Goal: Task Accomplishment & Management: Manage account settings

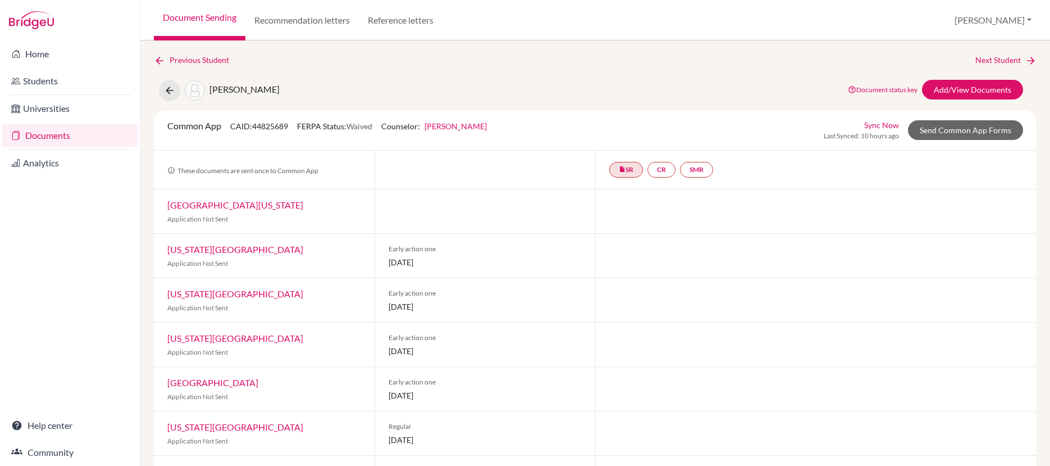
click at [69, 135] on link "Documents" at bounding box center [69, 135] width 135 height 22
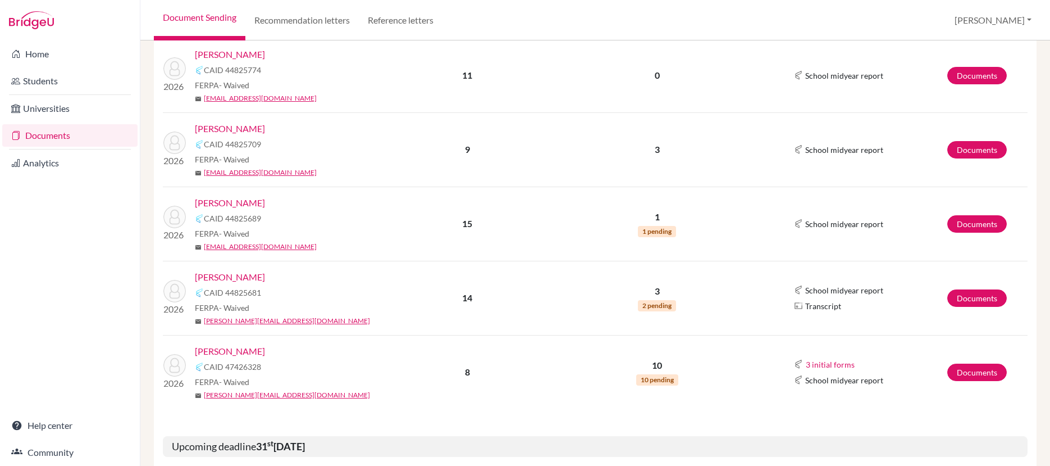
scroll to position [537, 0]
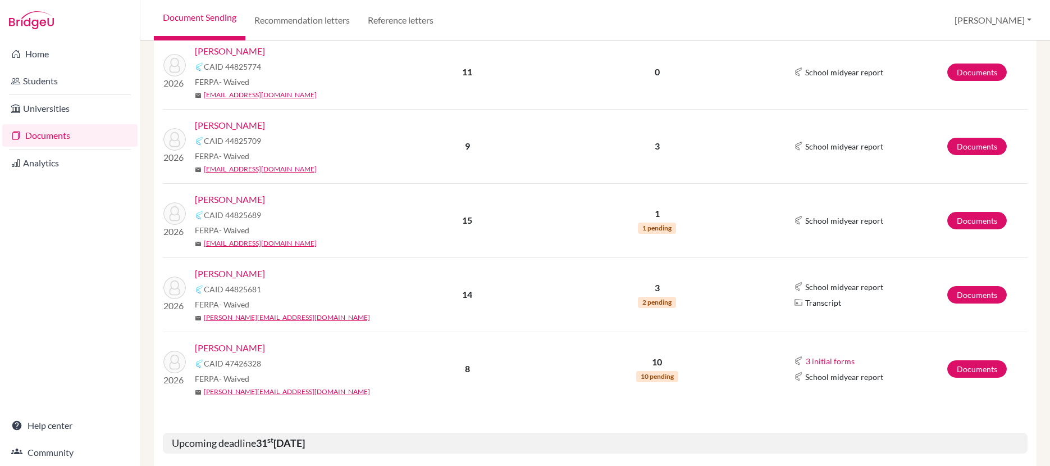
click at [248, 274] on link "Peterson, Hannah" at bounding box center [230, 273] width 70 height 13
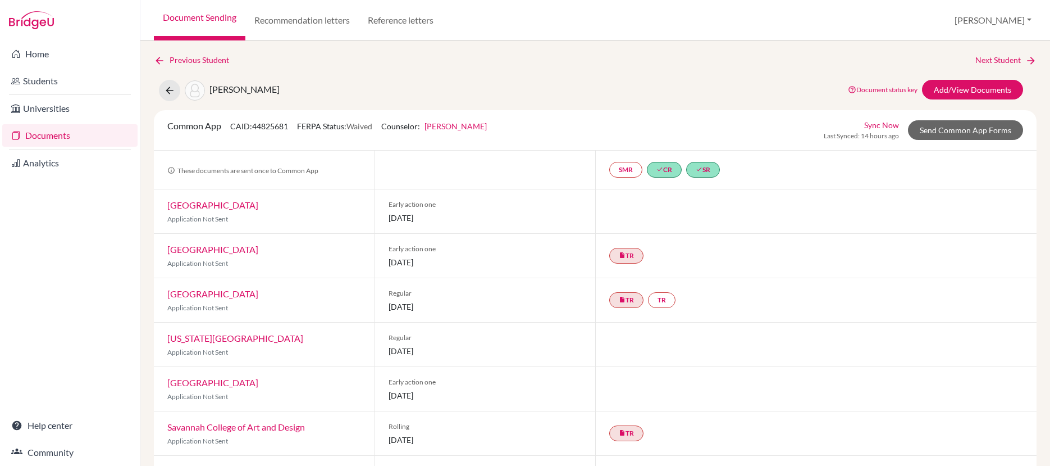
click at [876, 124] on link "Sync Now" at bounding box center [882, 125] width 35 height 12
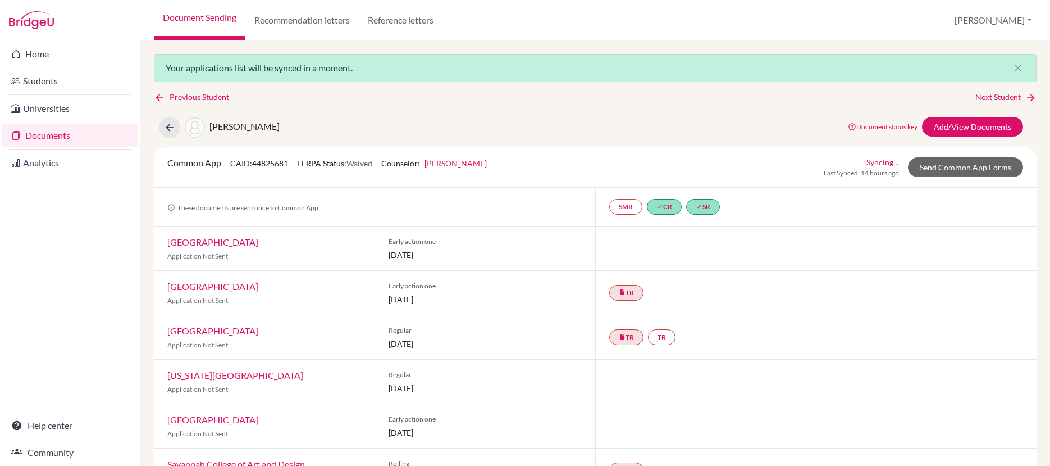
click at [74, 133] on link "Documents" at bounding box center [69, 135] width 135 height 22
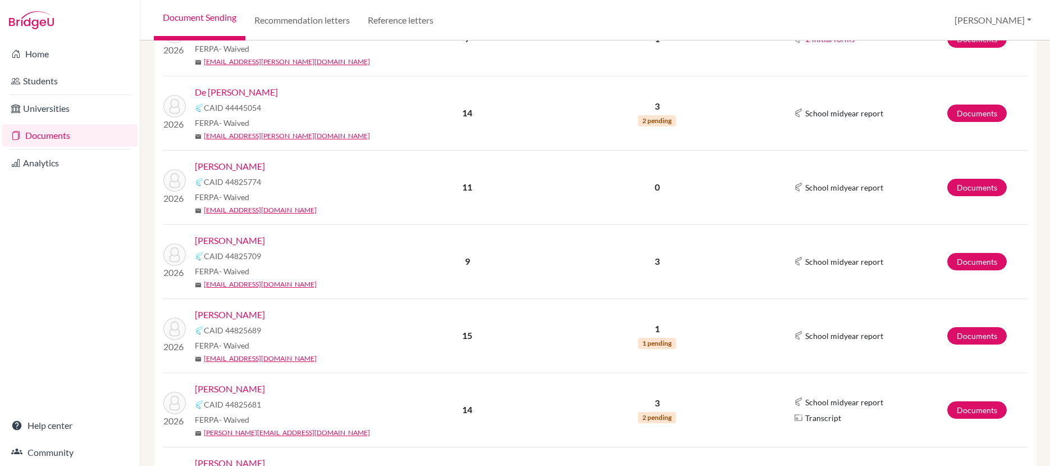
scroll to position [421, 0]
click at [252, 95] on link "De [PERSON_NAME]" at bounding box center [236, 92] width 83 height 13
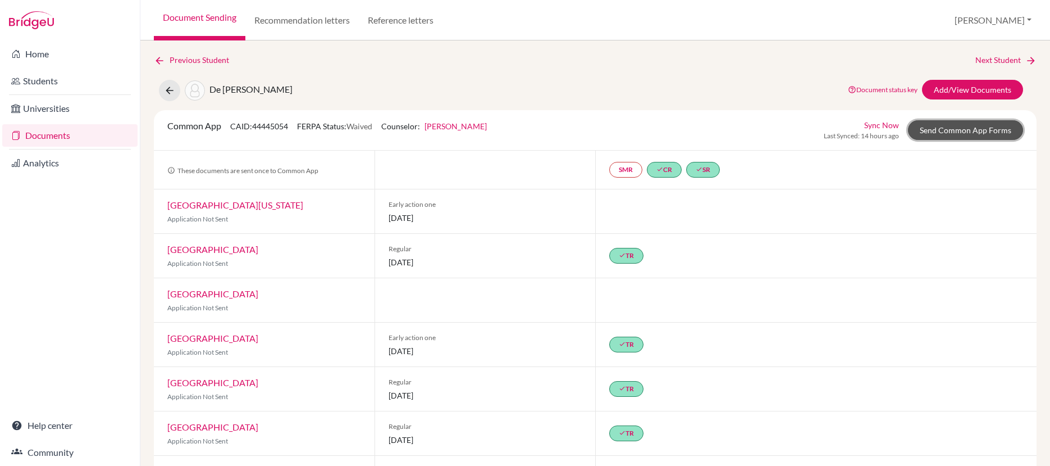
click at [936, 129] on link "Send Common App Forms" at bounding box center [965, 130] width 115 height 20
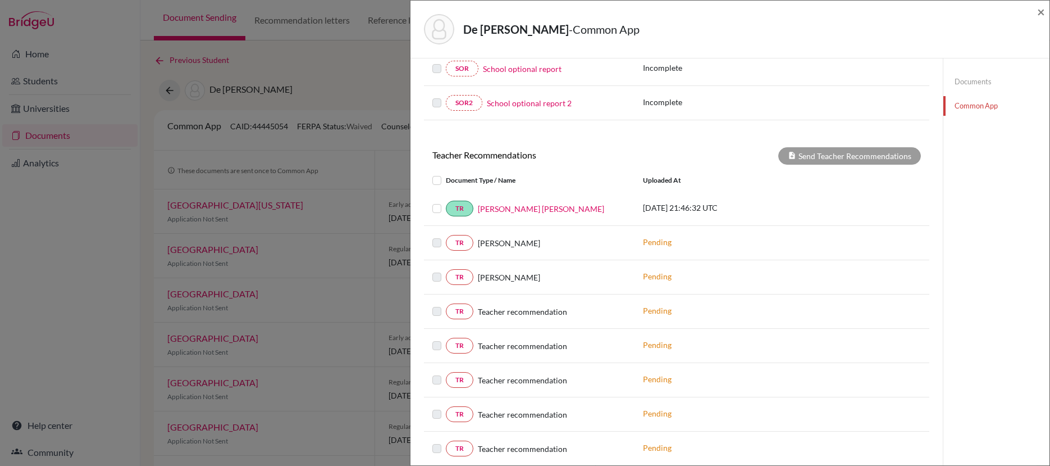
scroll to position [342, 0]
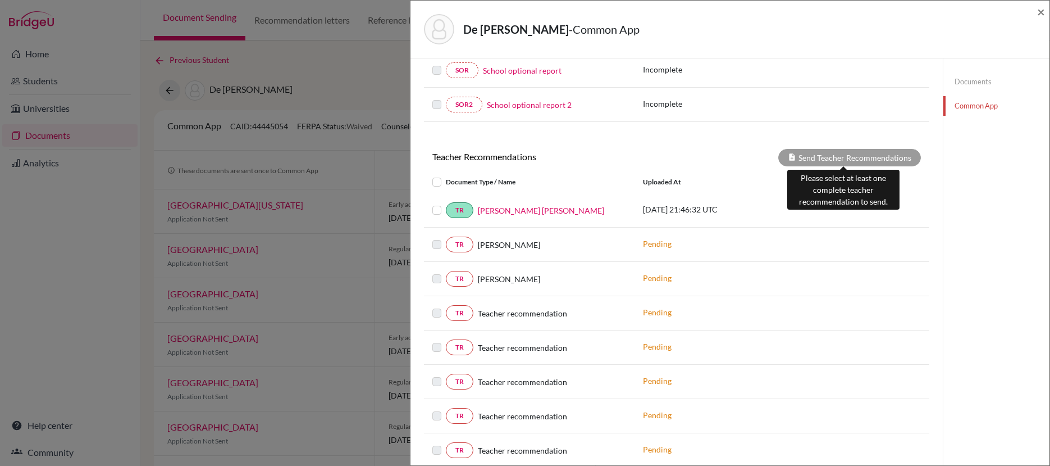
click at [856, 154] on div "Send Teacher Recommendations" at bounding box center [850, 157] width 143 height 17
click at [842, 155] on div "Send Teacher Recommendations" at bounding box center [850, 157] width 143 height 17
click at [446, 203] on label at bounding box center [446, 203] width 0 height 0
click at [0, 0] on input "checkbox" at bounding box center [0, 0] width 0 height 0
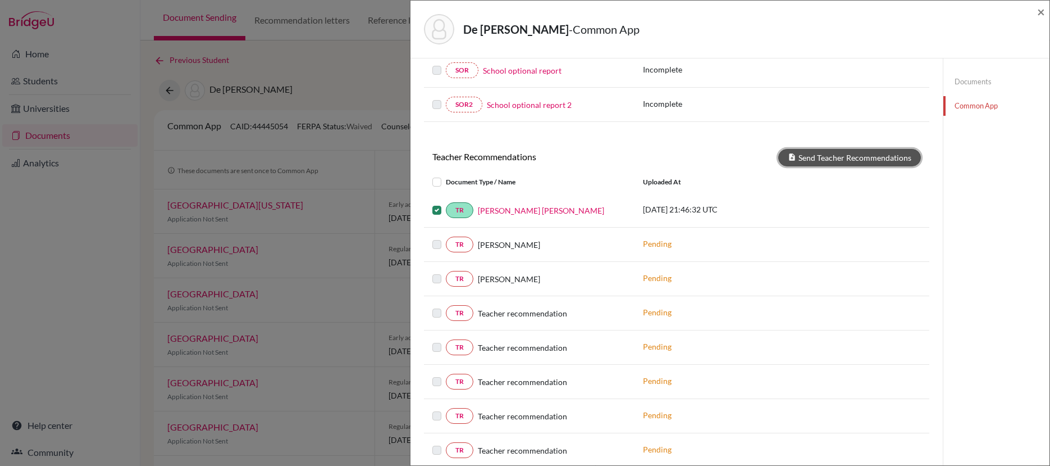
click at [846, 157] on button "Send Teacher Recommendations" at bounding box center [850, 157] width 143 height 17
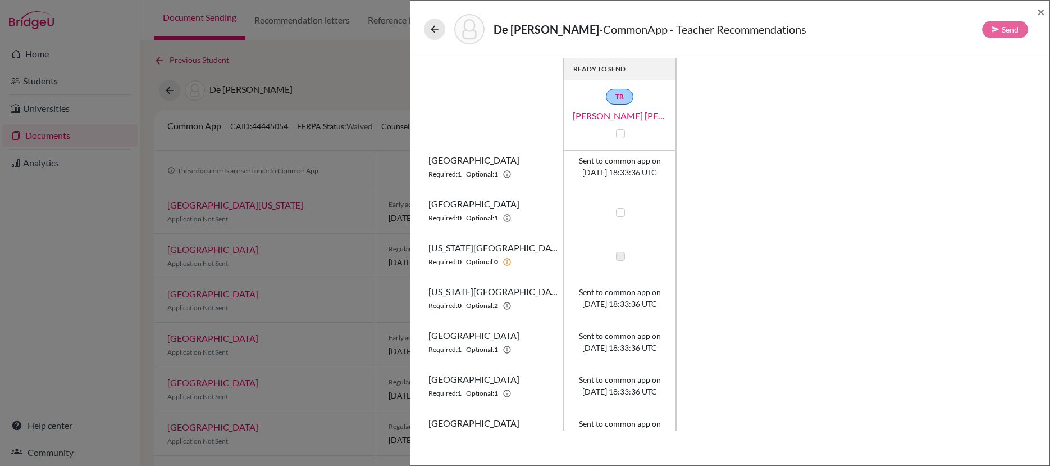
scroll to position [21, 0]
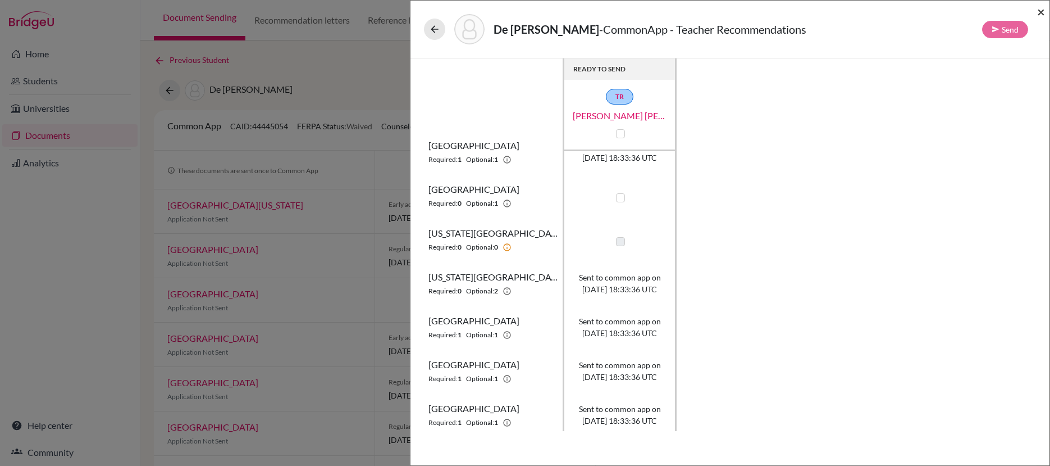
click at [1043, 14] on span "×" at bounding box center [1042, 11] width 8 height 16
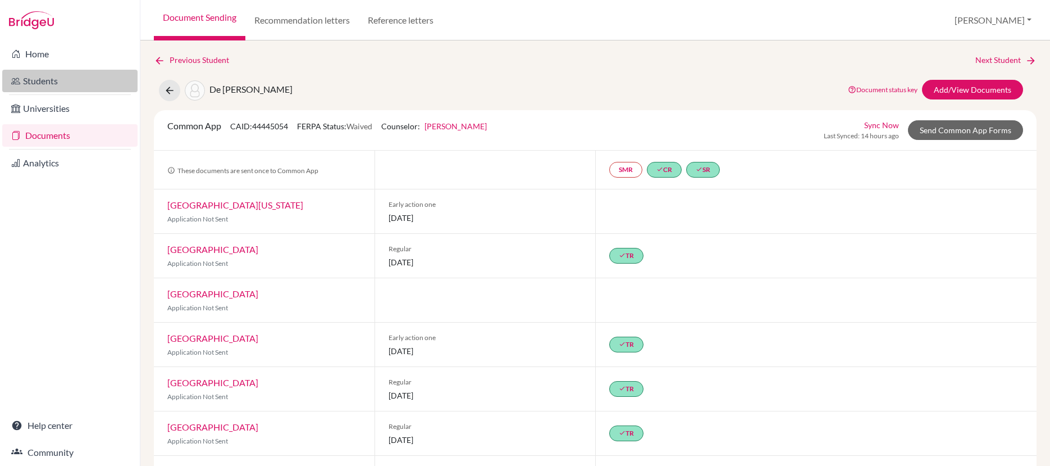
click at [46, 83] on link "Students" at bounding box center [69, 81] width 135 height 22
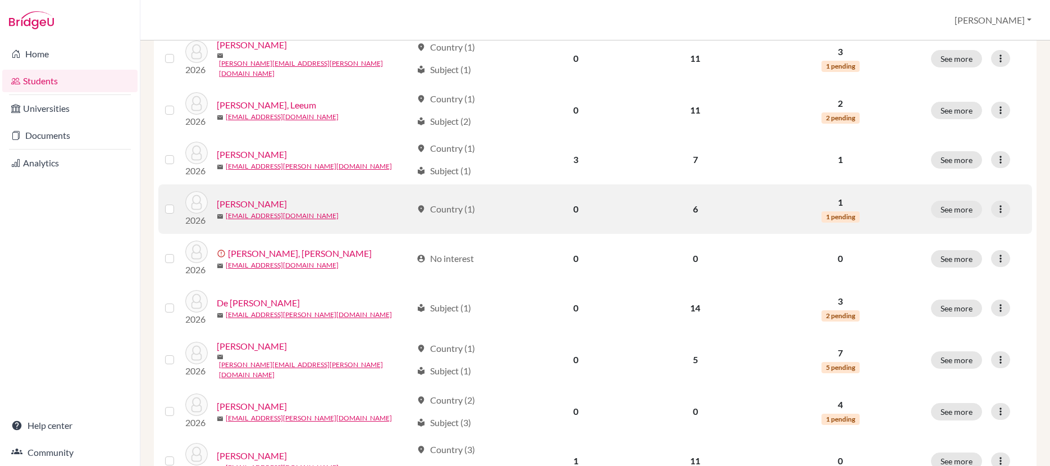
scroll to position [525, 0]
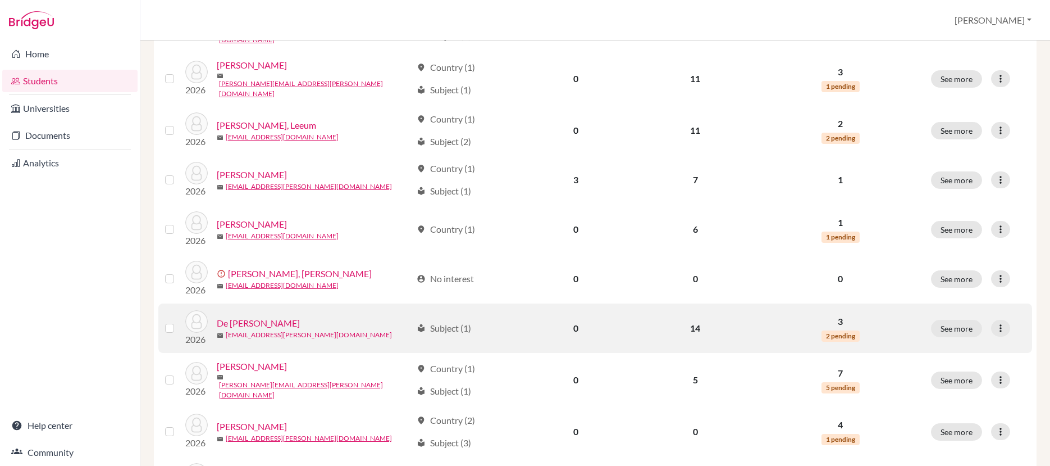
click at [258, 330] on link "[EMAIL_ADDRESS][PERSON_NAME][DOMAIN_NAME]" at bounding box center [309, 335] width 166 height 10
click at [261, 316] on link "De [PERSON_NAME]" at bounding box center [258, 322] width 83 height 13
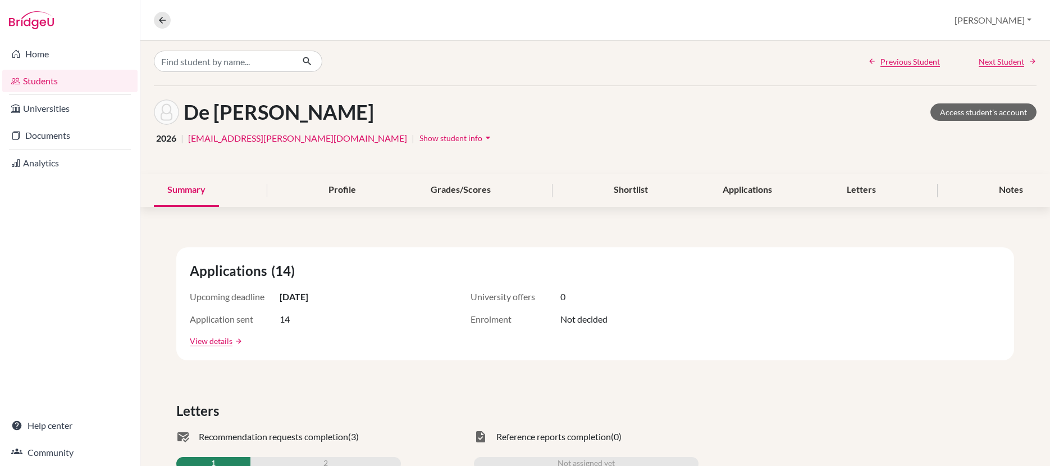
scroll to position [4, 0]
click at [861, 192] on div "Letters" at bounding box center [862, 188] width 56 height 33
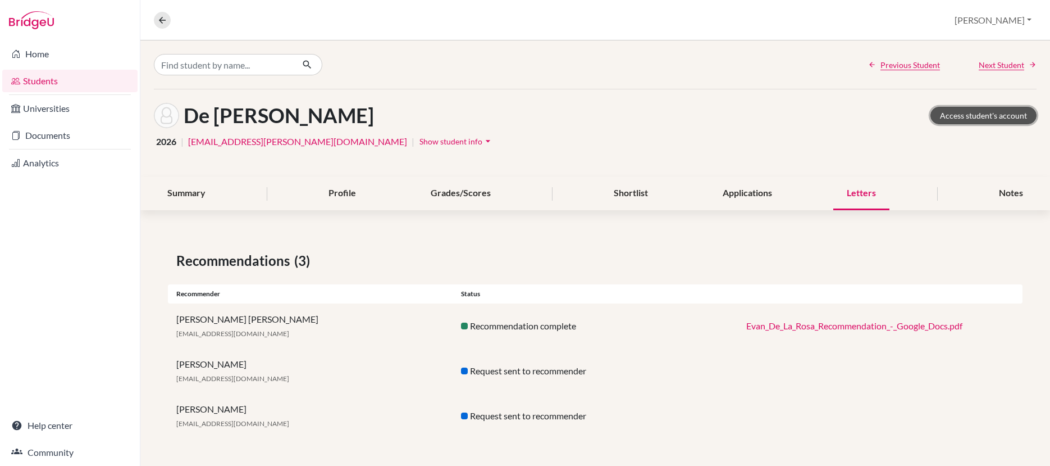
click at [980, 120] on link "Access student's account" at bounding box center [984, 115] width 106 height 17
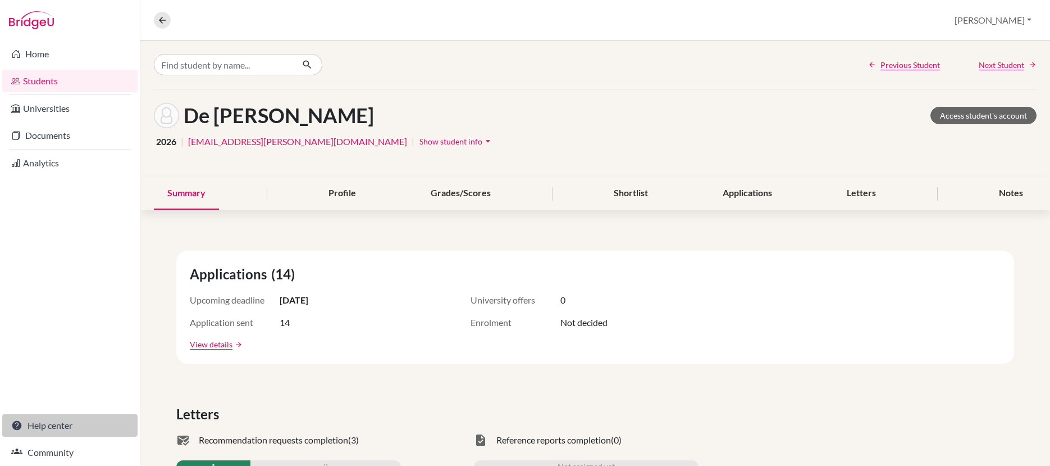
click at [65, 418] on link "Help center" at bounding box center [69, 425] width 135 height 22
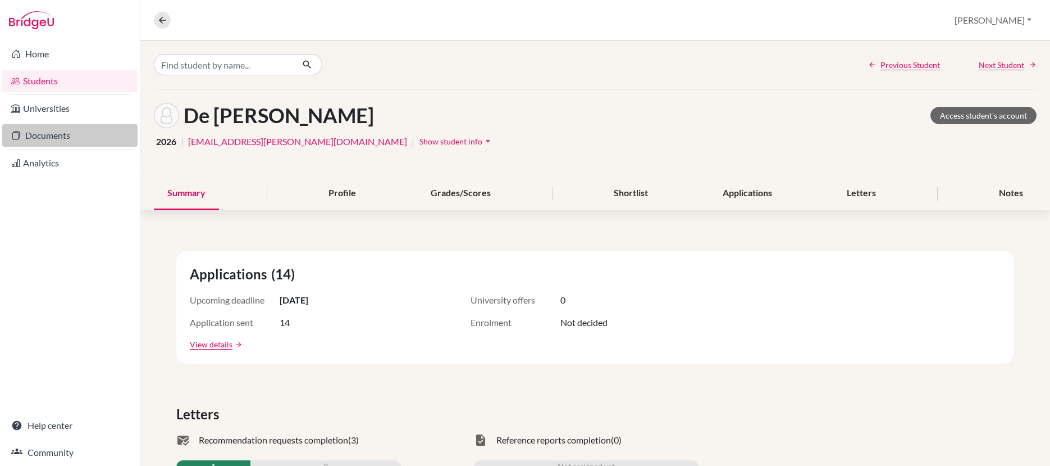
click at [62, 135] on link "Documents" at bounding box center [69, 135] width 135 height 22
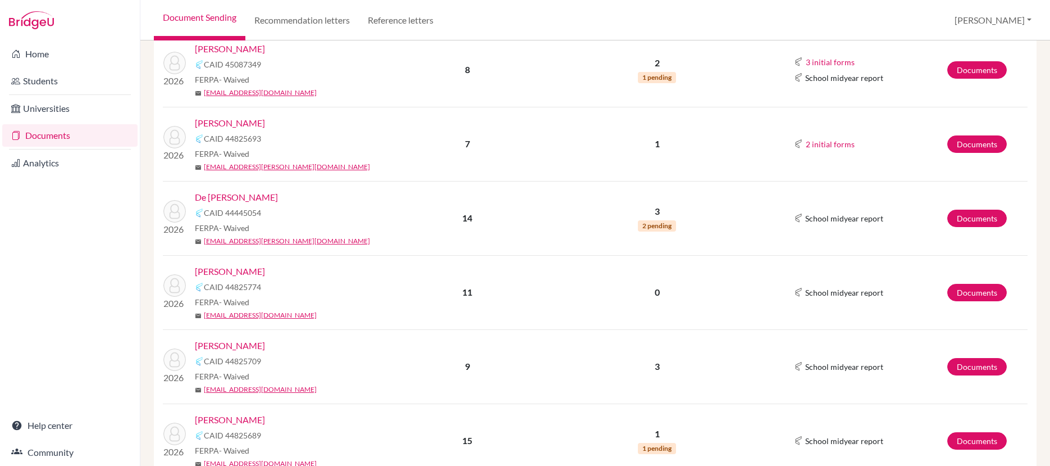
scroll to position [317, 0]
click at [972, 220] on link "Documents" at bounding box center [978, 217] width 60 height 17
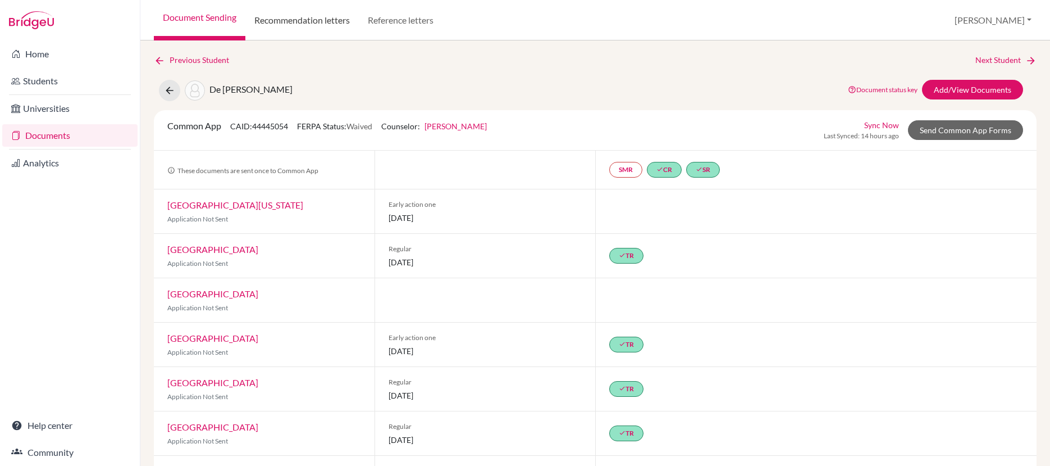
click at [325, 22] on link "Recommendation letters" at bounding box center [301, 20] width 113 height 40
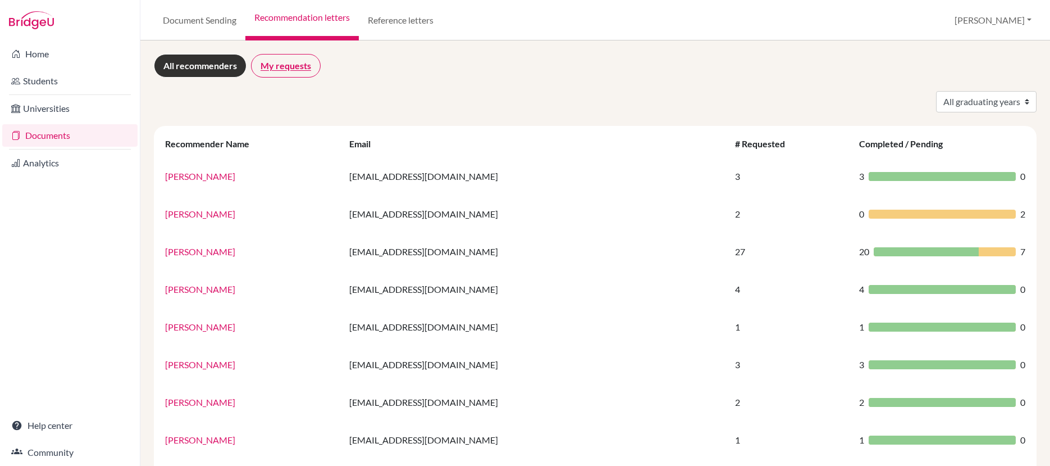
click at [280, 63] on link "My requests" at bounding box center [286, 66] width 70 height 24
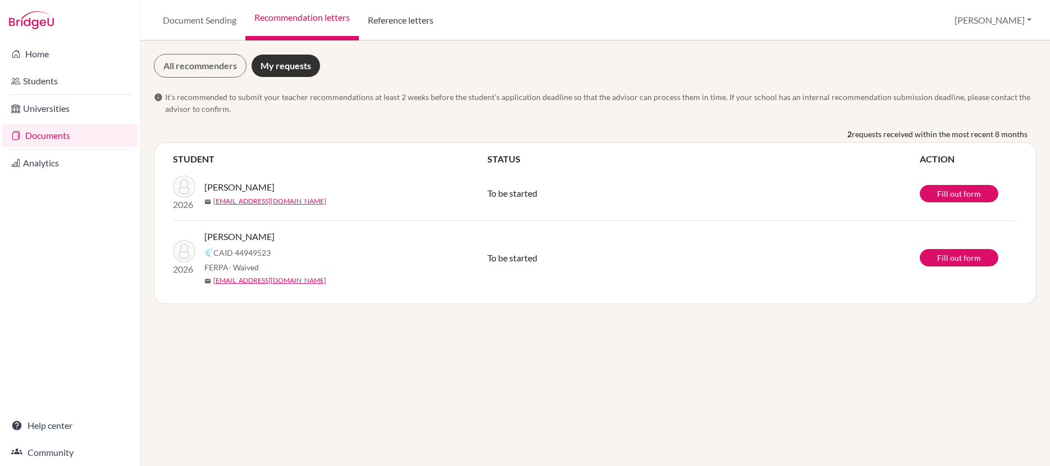
click at [427, 24] on link "Reference letters" at bounding box center [401, 20] width 84 height 40
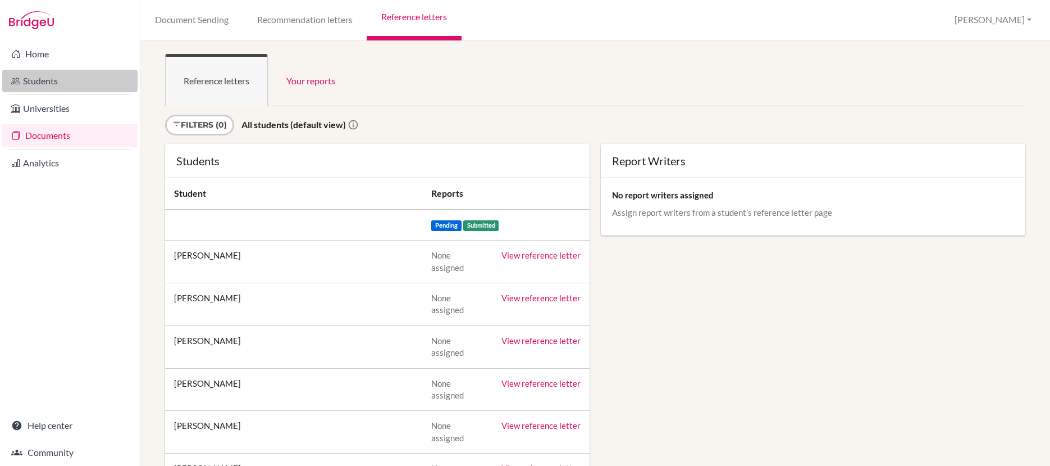
click at [49, 82] on link "Students" at bounding box center [69, 81] width 135 height 22
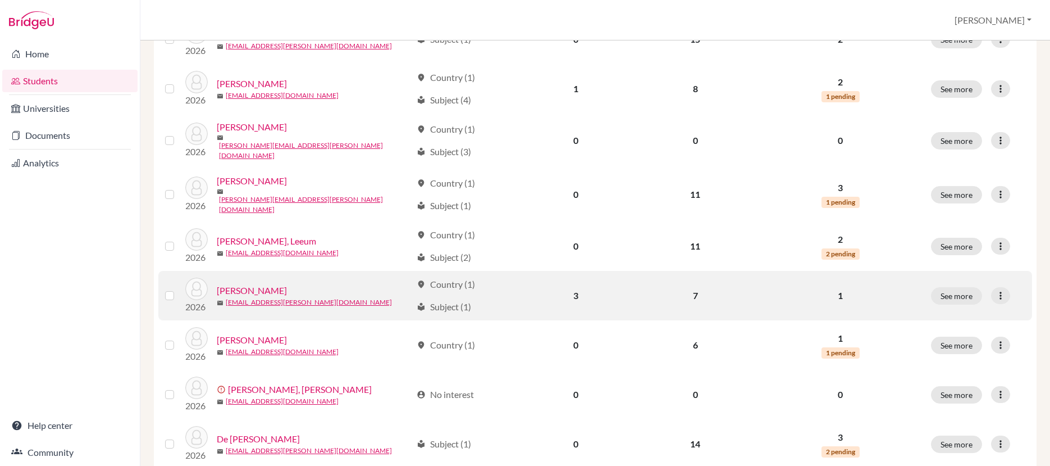
scroll to position [744, 0]
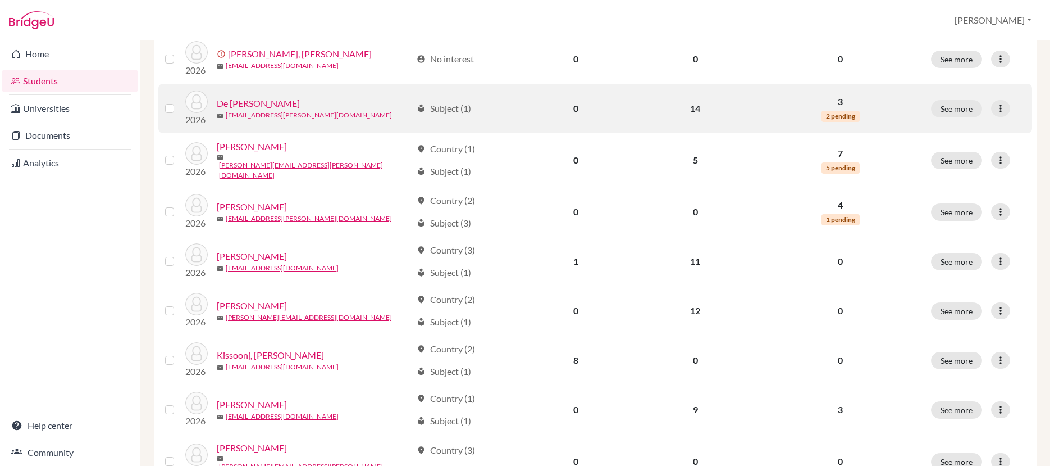
click at [254, 110] on link "[EMAIL_ADDRESS][PERSON_NAME][DOMAIN_NAME]" at bounding box center [309, 115] width 166 height 10
click at [274, 97] on link "De [PERSON_NAME]" at bounding box center [258, 103] width 83 height 13
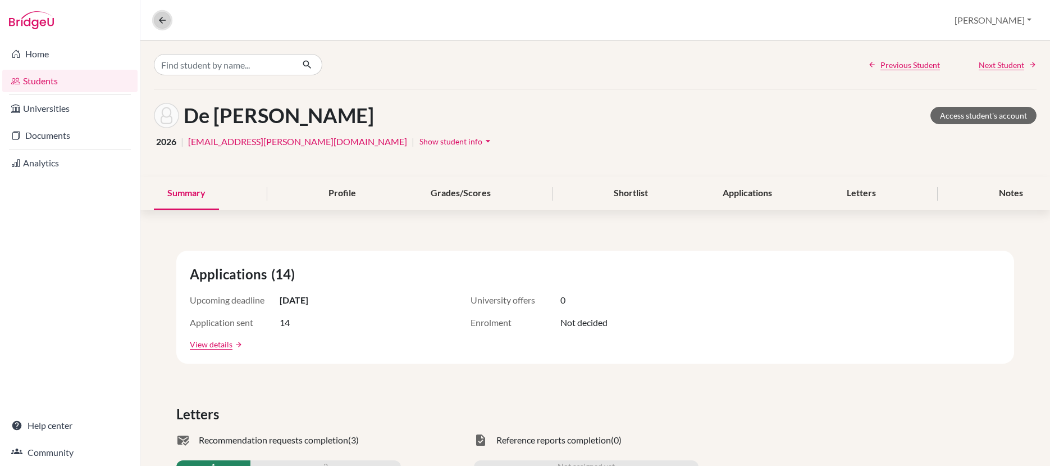
click at [165, 20] on icon at bounding box center [162, 20] width 10 height 10
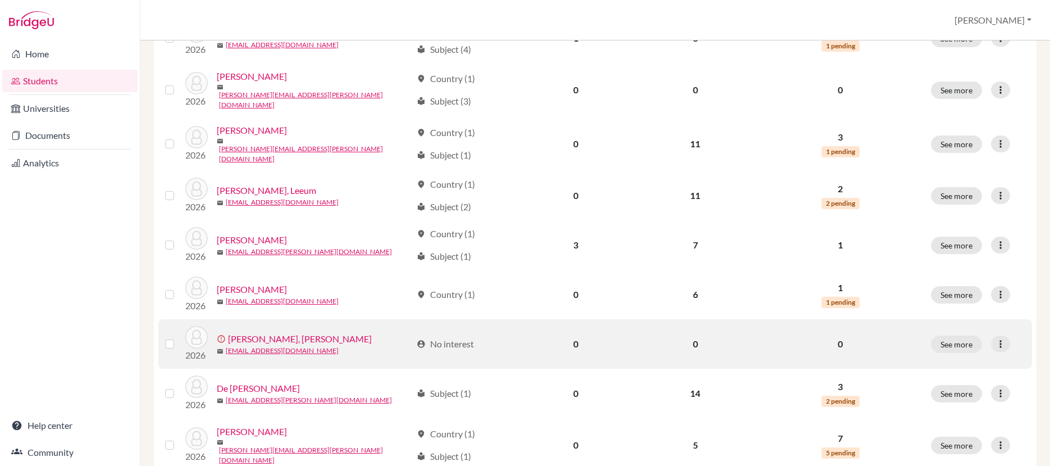
scroll to position [460, 0]
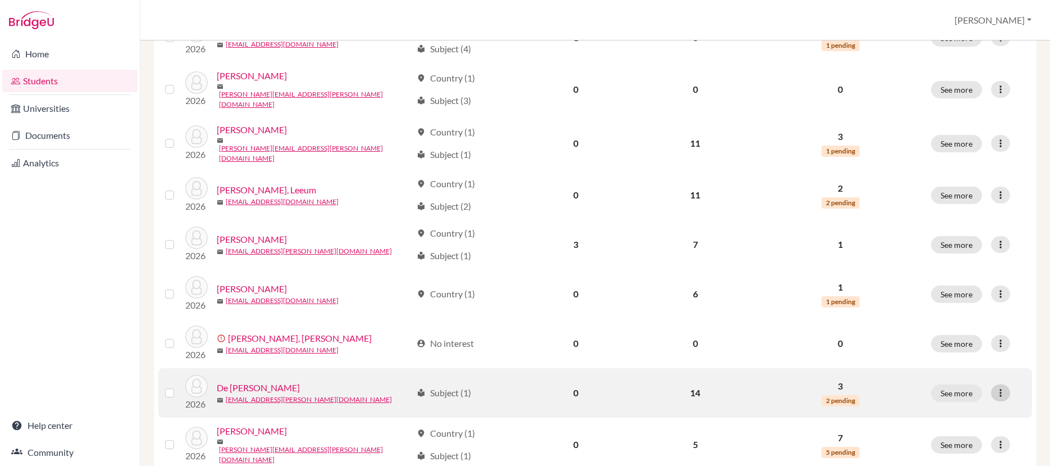
click at [995, 387] on icon at bounding box center [1000, 392] width 11 height 11
click at [276, 381] on link "De [PERSON_NAME]" at bounding box center [258, 387] width 83 height 13
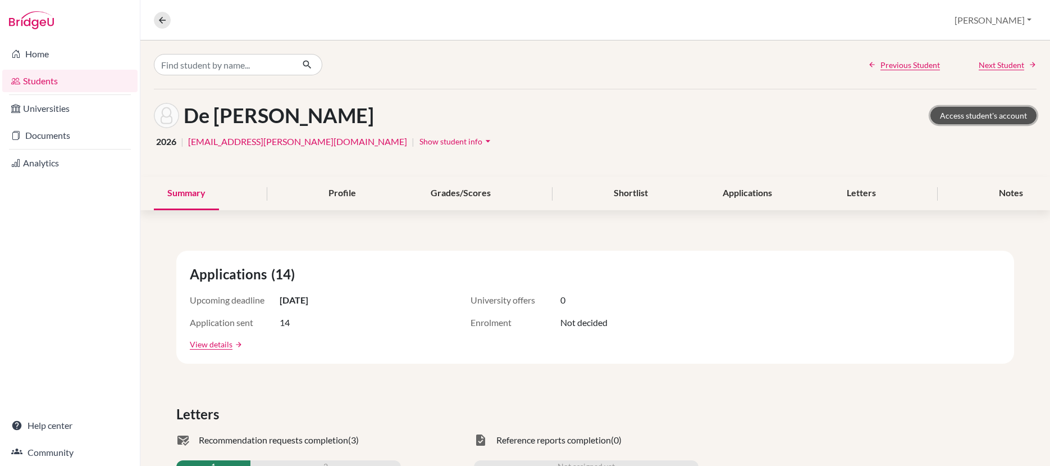
click at [983, 115] on link "Access student's account" at bounding box center [984, 115] width 106 height 17
click at [863, 194] on div "Letters" at bounding box center [862, 193] width 56 height 33
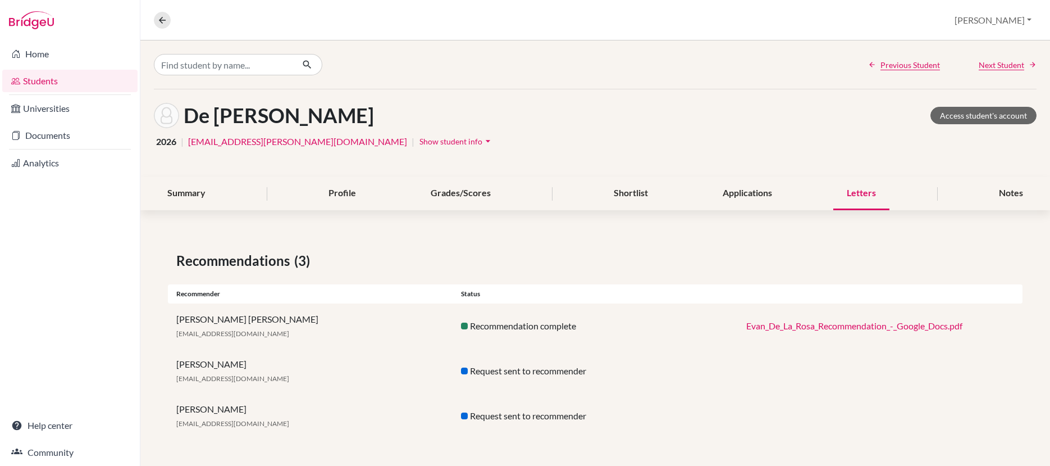
click at [790, 327] on link "Evan_De_La_Rosa_Recommendation_-_Google_Docs.pdf" at bounding box center [855, 325] width 216 height 11
click at [497, 415] on div "Request sent to recommender" at bounding box center [595, 415] width 285 height 13
click at [492, 370] on div "Request sent to recommender" at bounding box center [595, 370] width 285 height 13
click at [201, 371] on div "Ian Joseph ijoseph@isps.edu.tt" at bounding box center [310, 370] width 285 height 27
click at [219, 416] on div "Ian Joseph ijoseph@isps.edu.tt" at bounding box center [310, 415] width 285 height 27
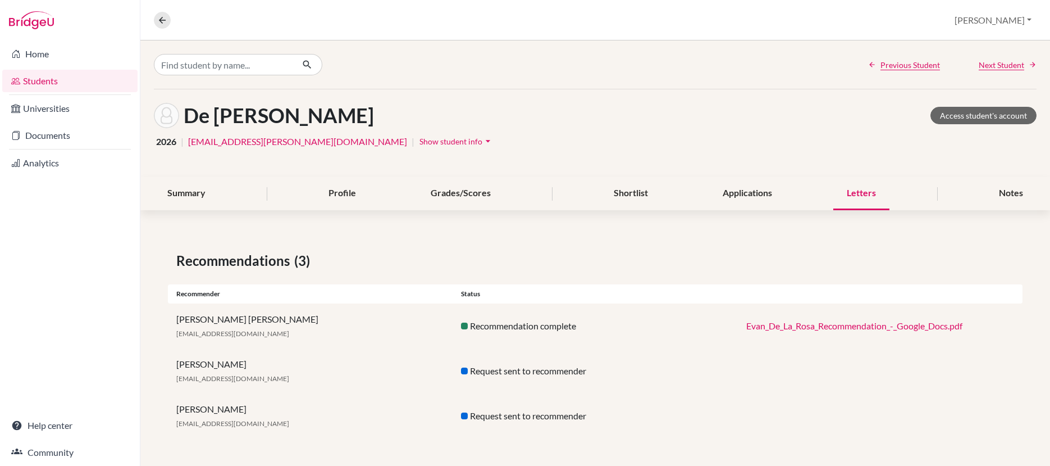
click at [483, 142] on icon "arrow_drop_down" at bounding box center [488, 140] width 11 height 11
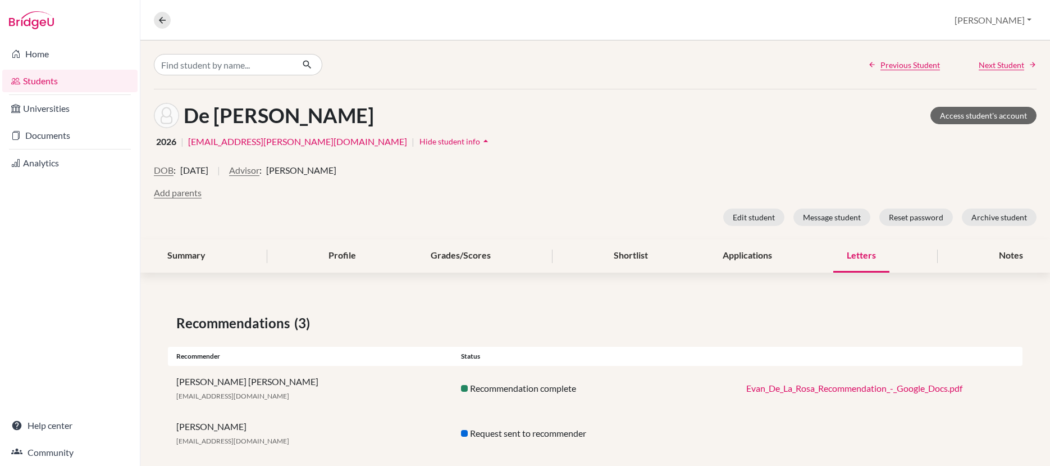
click at [480, 141] on icon "arrow_drop_up" at bounding box center [485, 140] width 11 height 11
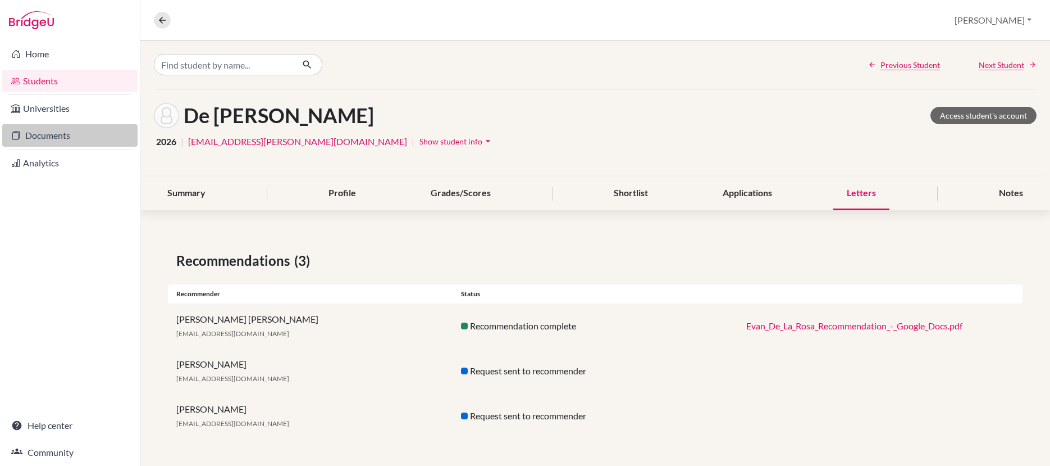
click at [42, 133] on link "Documents" at bounding box center [69, 135] width 135 height 22
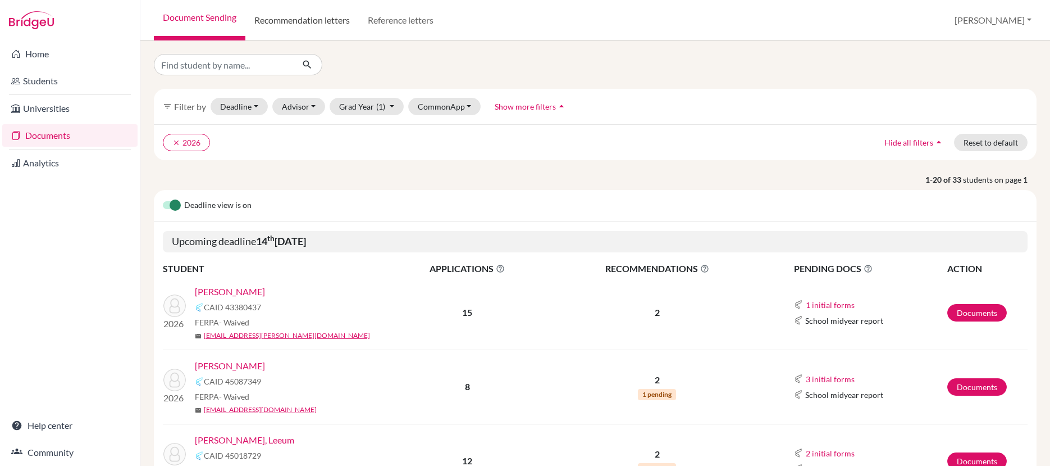
click at [315, 23] on link "Recommendation letters" at bounding box center [301, 20] width 113 height 40
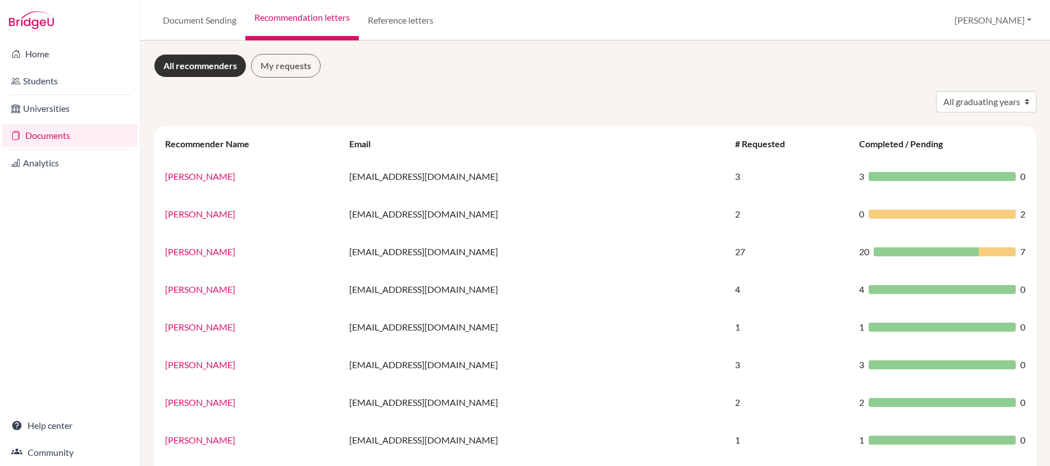
scroll to position [2, 0]
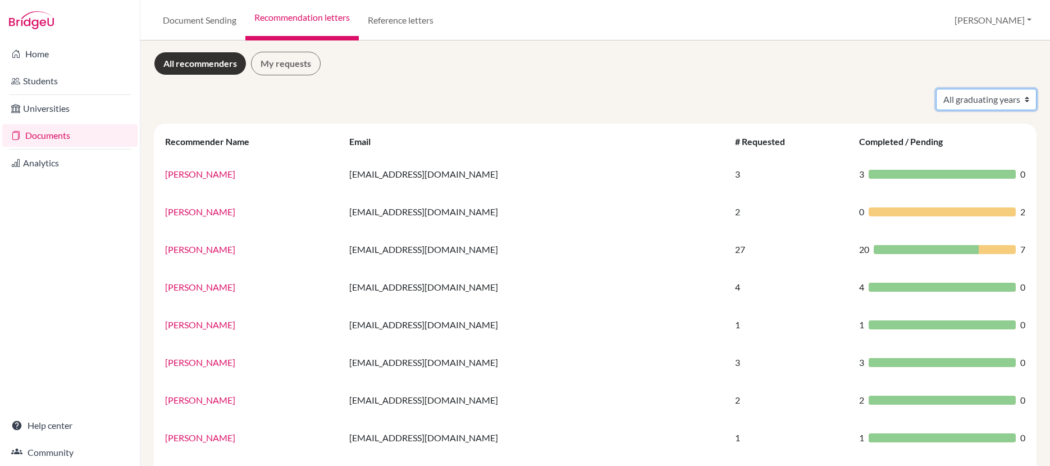
click at [948, 101] on select "All graduating years 2023 2024 2025 2026" at bounding box center [986, 99] width 101 height 21
select select "2026"
click at [936, 89] on select "All graduating years 2023 2024 2025 2026" at bounding box center [986, 99] width 101 height 21
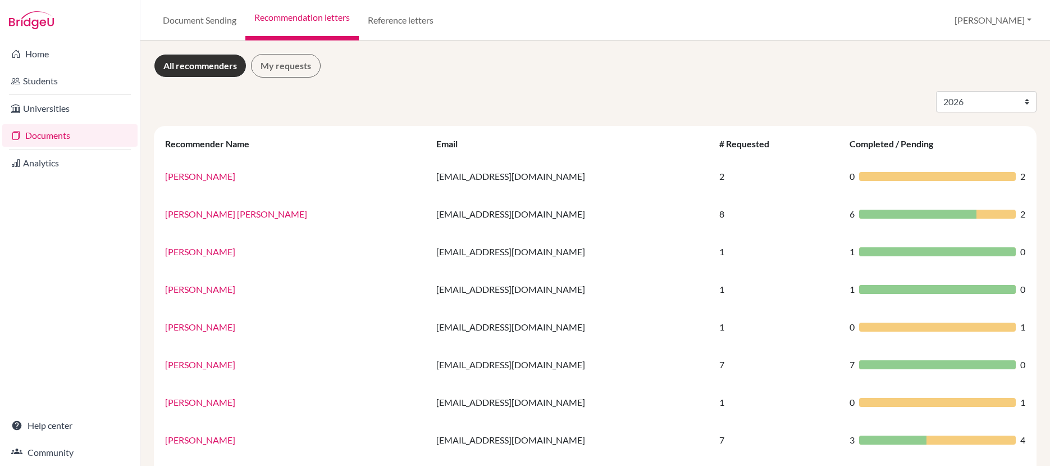
select select "2026"
click at [287, 68] on link "My requests" at bounding box center [286, 66] width 70 height 24
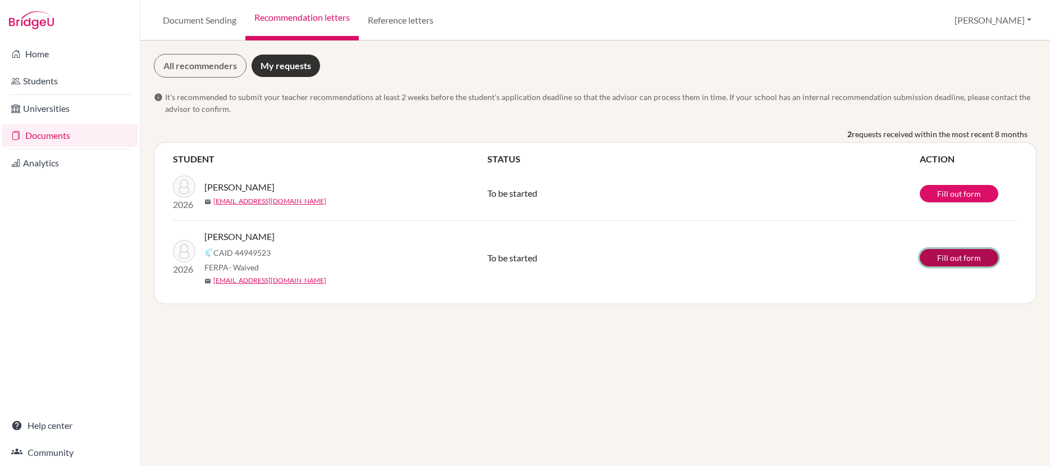
click at [950, 260] on link "Fill out form" at bounding box center [959, 257] width 79 height 17
click at [210, 21] on link "Document Sending" at bounding box center [200, 20] width 92 height 40
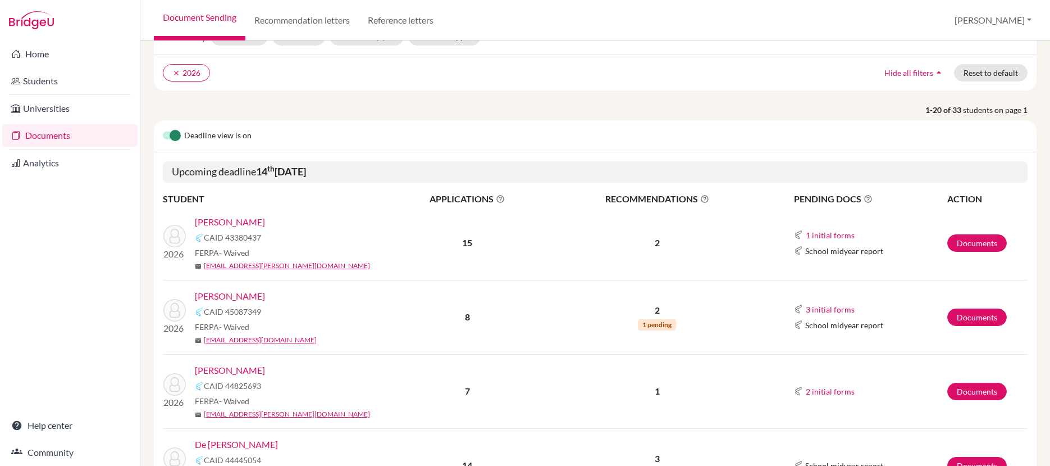
scroll to position [79, 0]
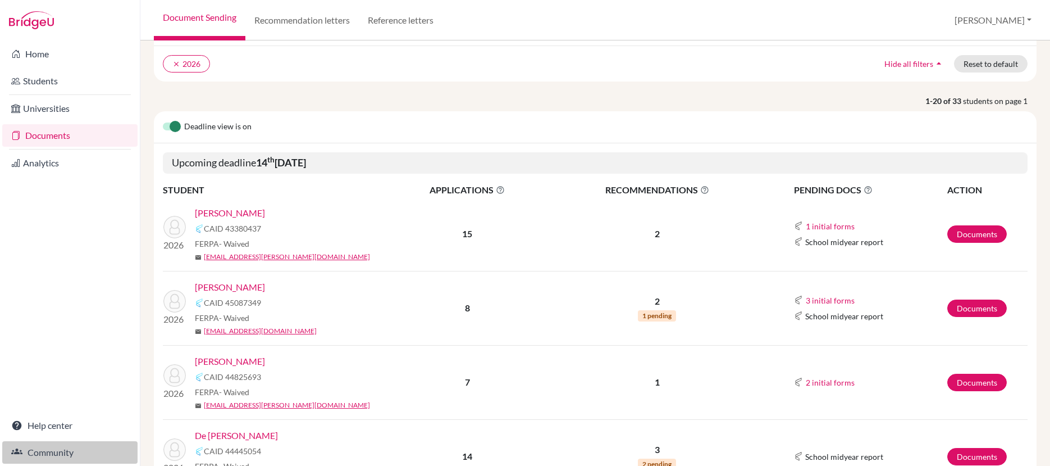
click at [57, 456] on link "Community" at bounding box center [69, 452] width 135 height 22
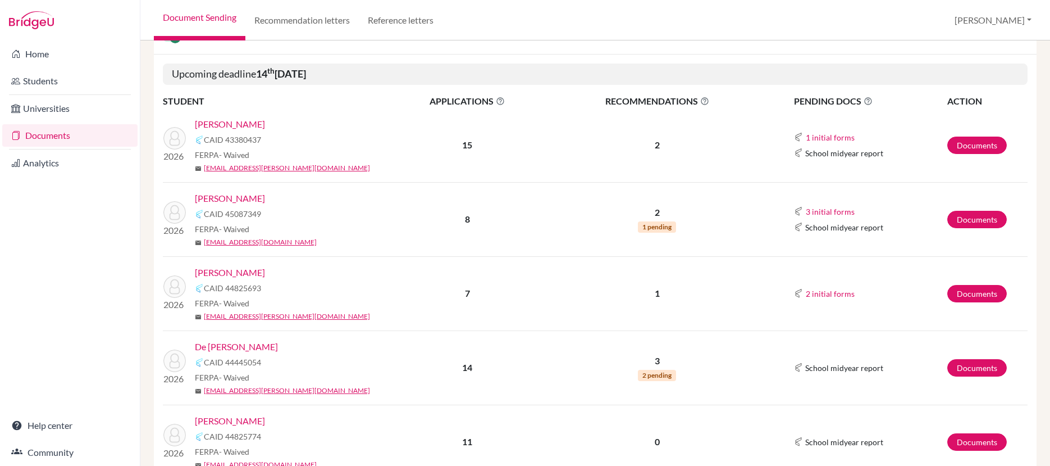
scroll to position [170, 0]
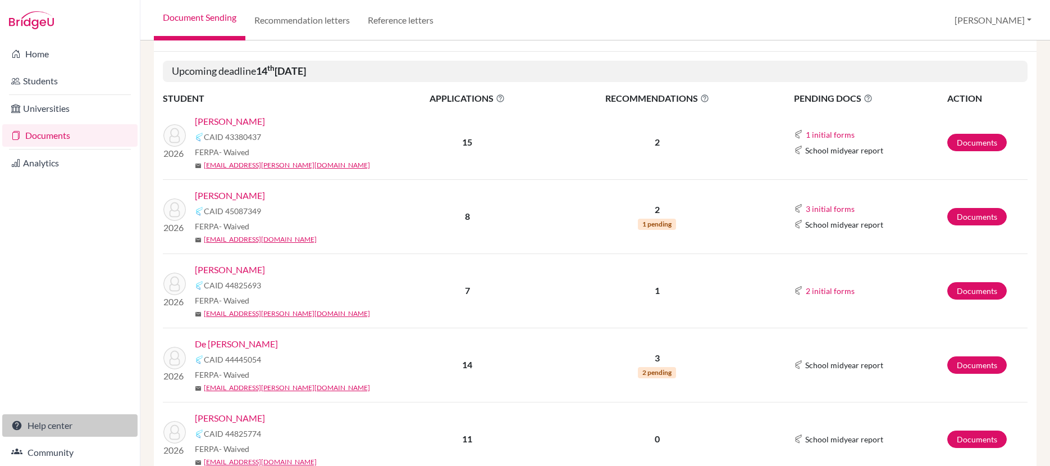
click at [46, 430] on link "Help center" at bounding box center [69, 425] width 135 height 22
click at [290, 20] on link "Recommendation letters" at bounding box center [301, 20] width 113 height 40
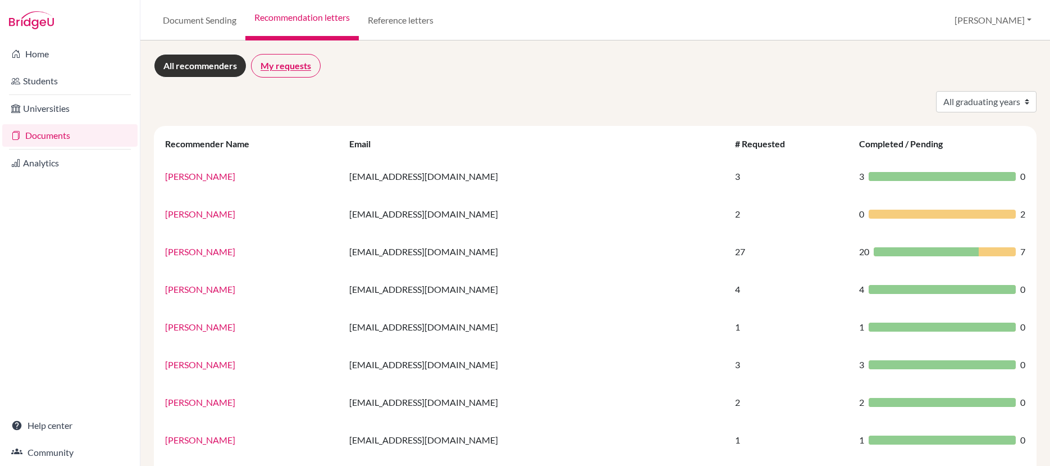
click at [299, 70] on link "My requests" at bounding box center [286, 66] width 70 height 24
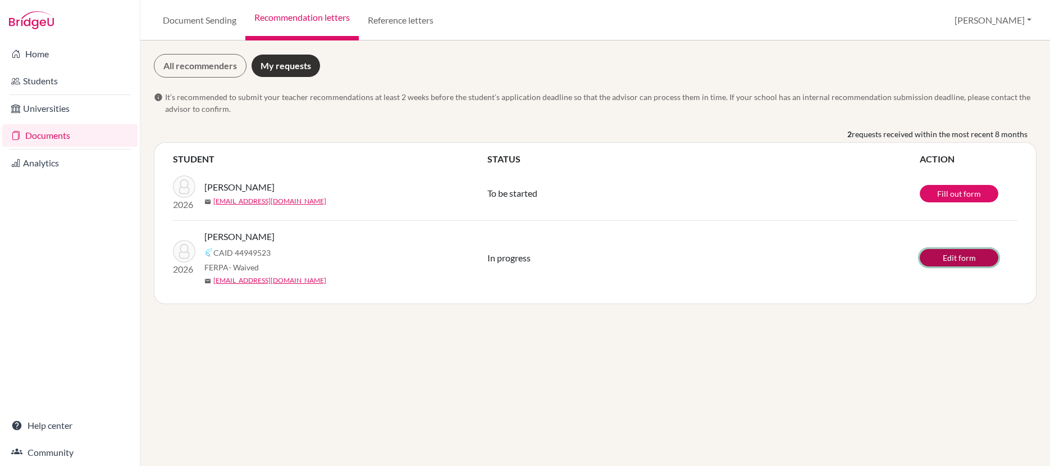
click at [945, 257] on link "Edit form" at bounding box center [959, 257] width 79 height 17
click at [32, 135] on link "Documents" at bounding box center [69, 135] width 135 height 22
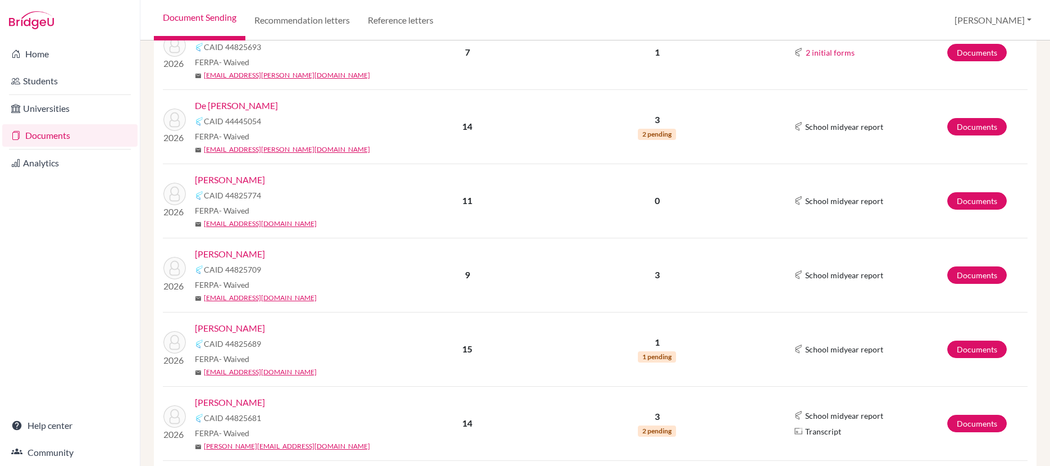
scroll to position [409, 0]
click at [254, 107] on link "De [PERSON_NAME]" at bounding box center [236, 104] width 83 height 13
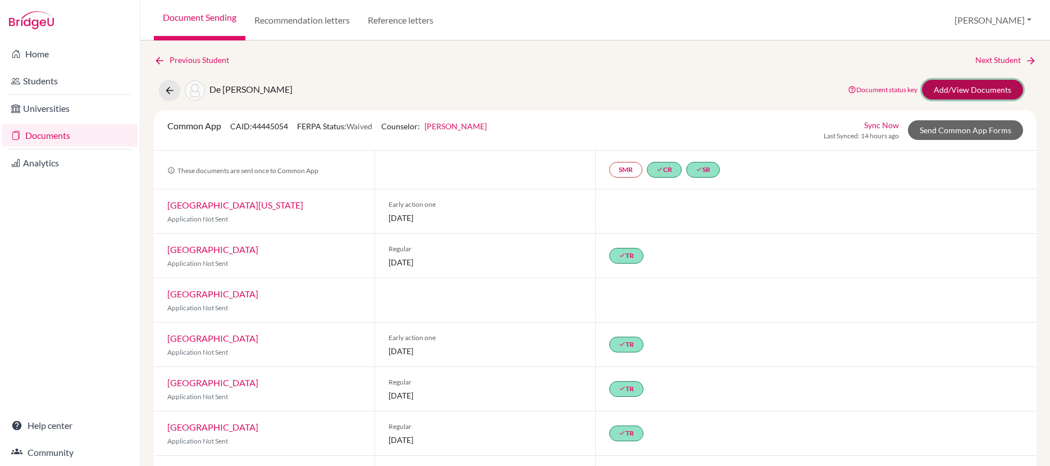
click at [963, 90] on link "Add/View Documents" at bounding box center [972, 90] width 101 height 20
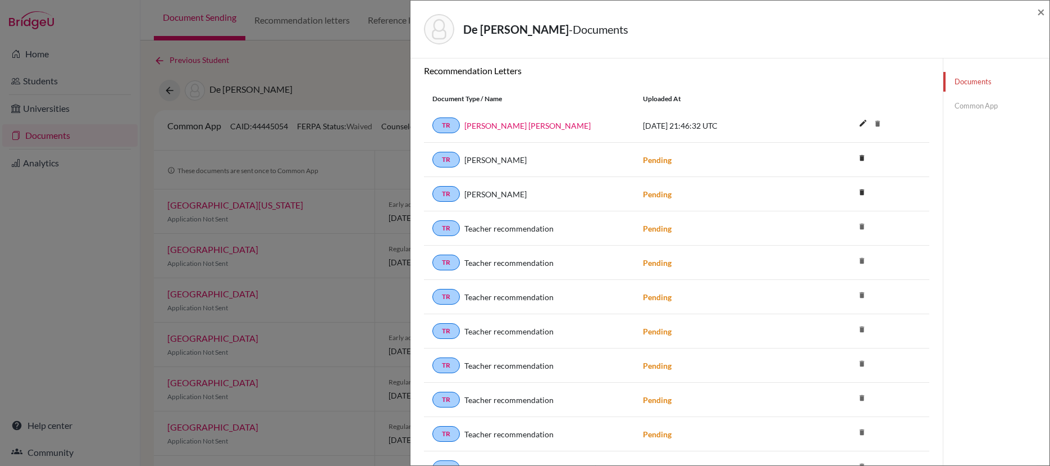
scroll to position [349, 0]
click at [858, 193] on icon "delete" at bounding box center [862, 191] width 17 height 17
click at [825, 256] on button "Delete" at bounding box center [827, 253] width 51 height 17
click at [857, 194] on icon "delete" at bounding box center [862, 191] width 17 height 17
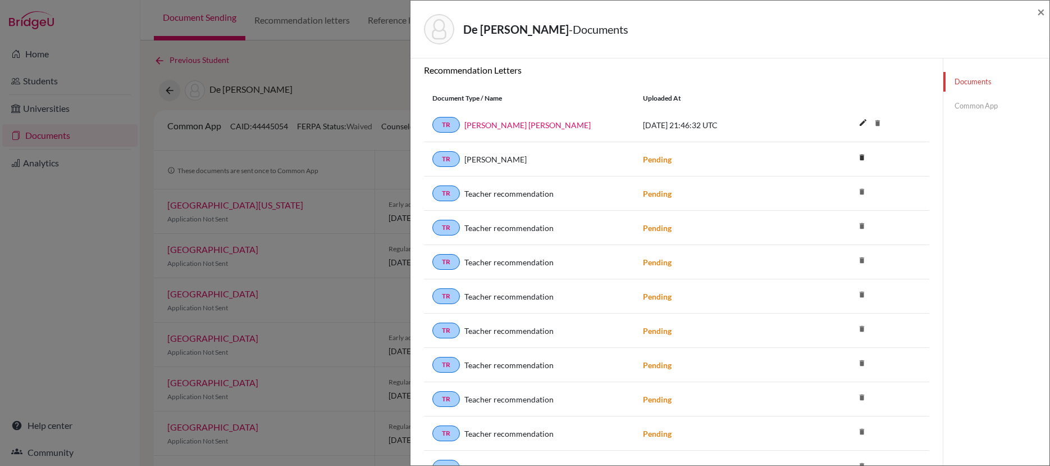
click at [857, 192] on icon "delete" at bounding box center [862, 191] width 17 height 17
click at [857, 193] on icon "delete" at bounding box center [862, 191] width 17 height 17
click at [857, 192] on icon "delete" at bounding box center [862, 191] width 17 height 17
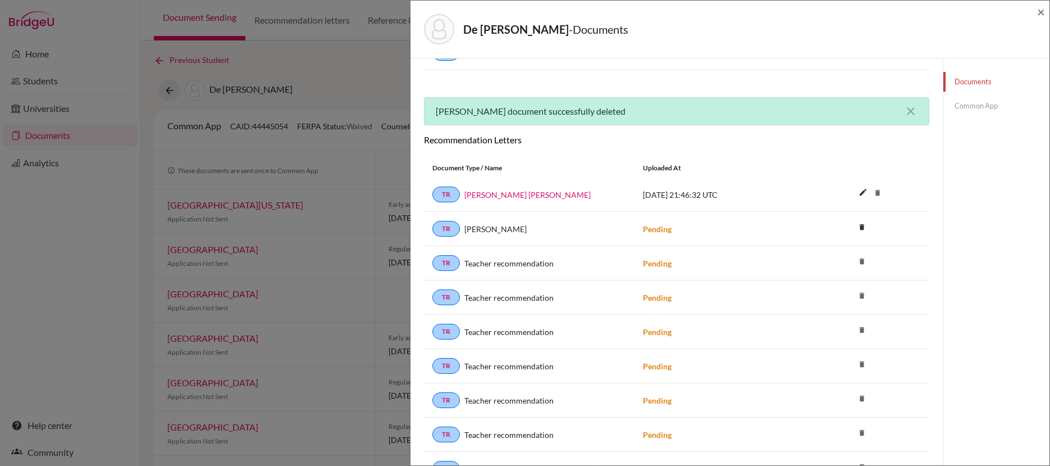
scroll to position [317, 0]
click at [858, 226] on icon "delete" at bounding box center [862, 226] width 17 height 17
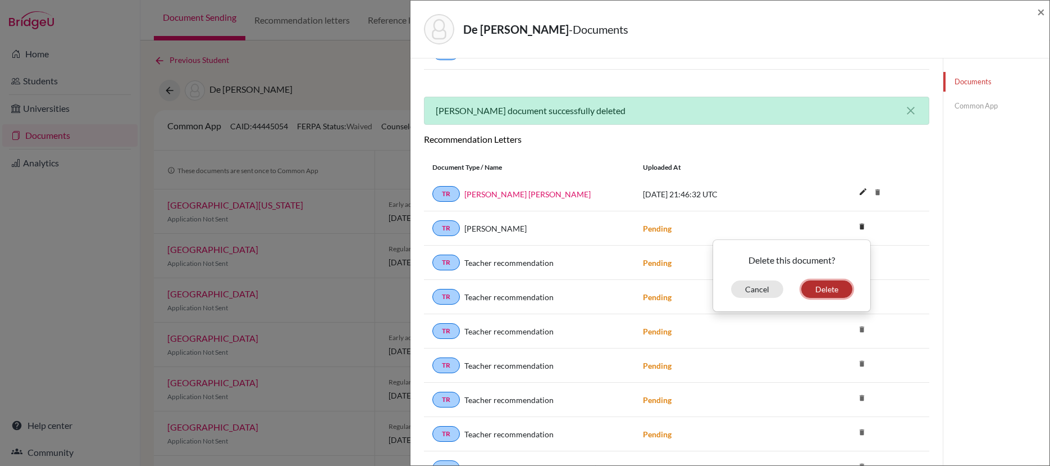
click at [832, 289] on button "Delete" at bounding box center [827, 288] width 51 height 17
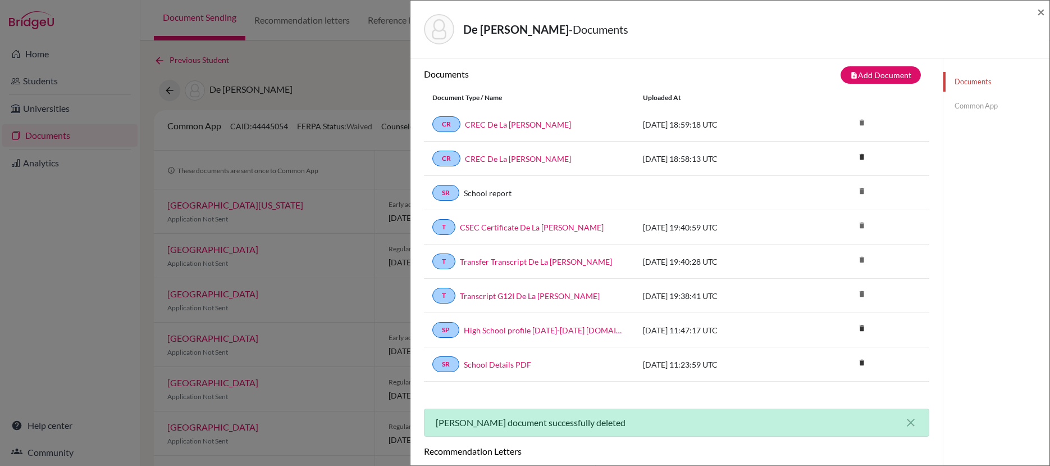
scroll to position [0, 0]
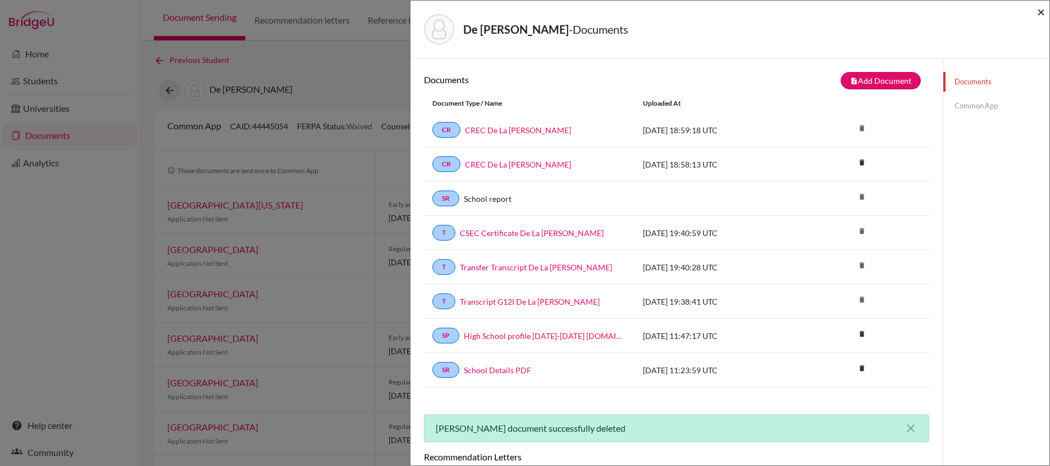
click at [1040, 11] on span "×" at bounding box center [1042, 11] width 8 height 16
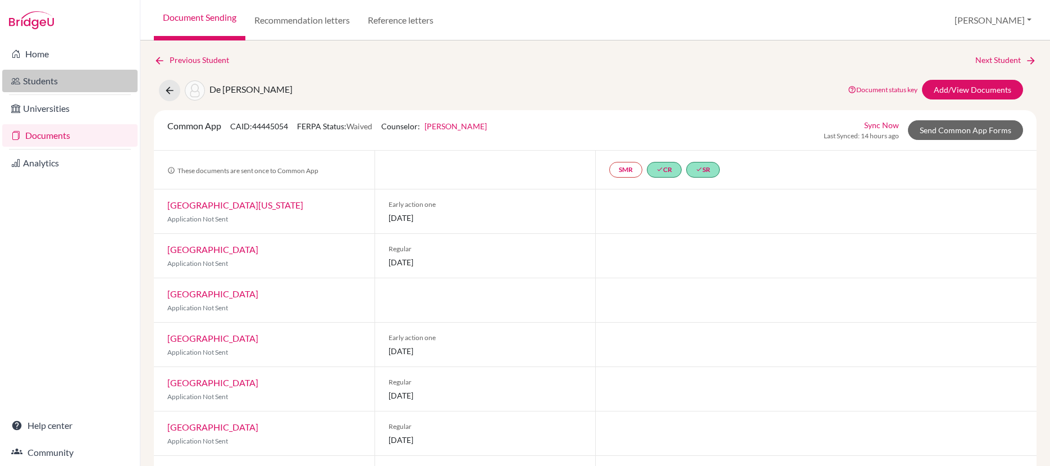
click at [40, 83] on link "Students" at bounding box center [69, 81] width 135 height 22
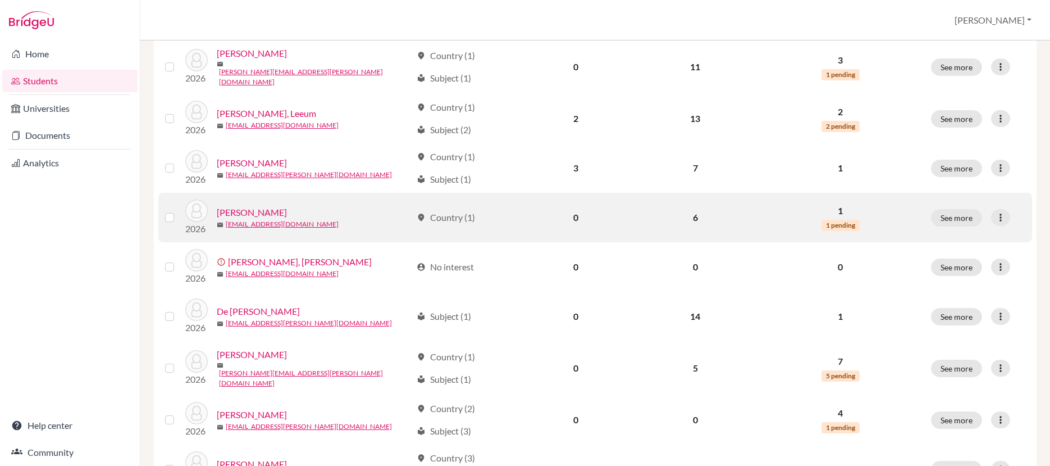
scroll to position [607, 0]
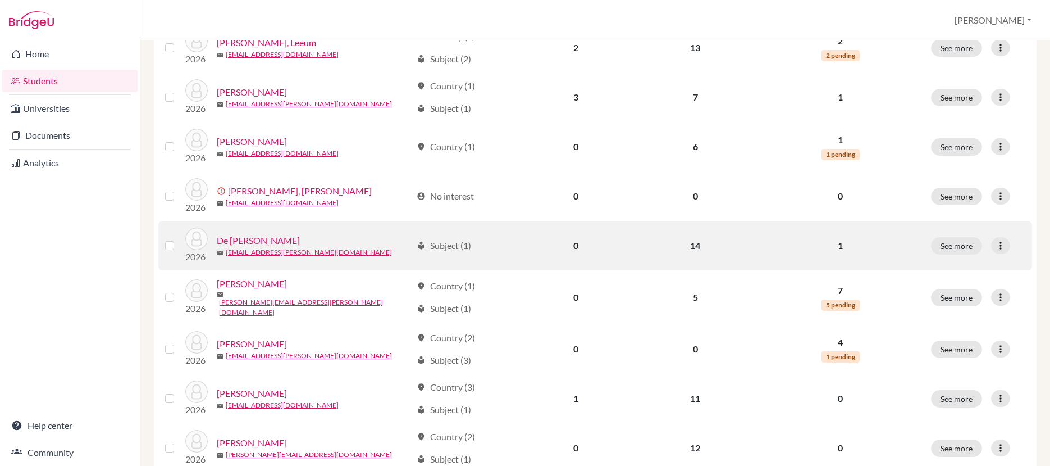
click at [270, 234] on link "De [PERSON_NAME]" at bounding box center [258, 240] width 83 height 13
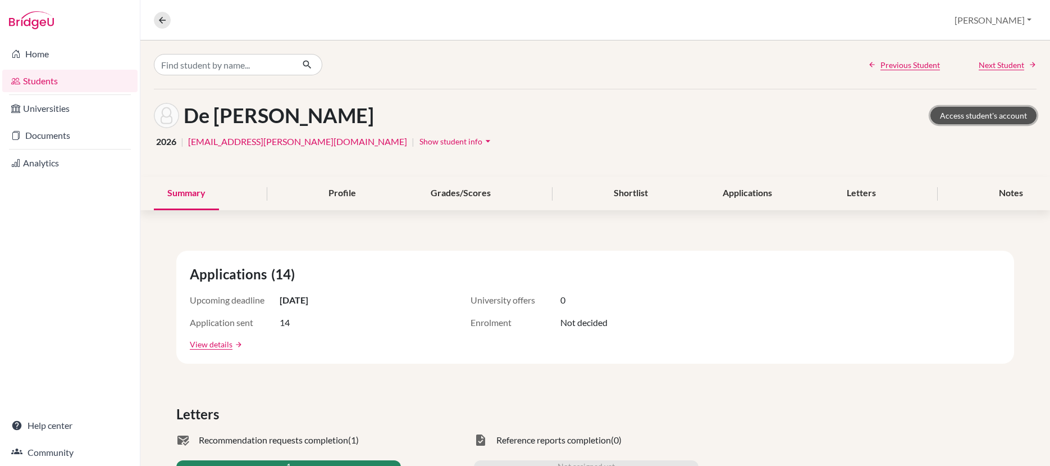
click at [976, 115] on link "Access student's account" at bounding box center [984, 115] width 106 height 17
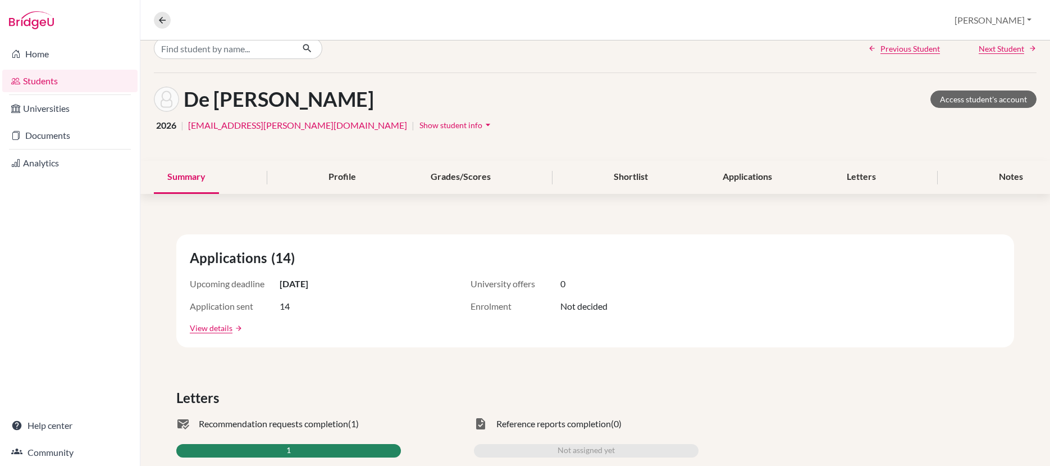
scroll to position [18, 0]
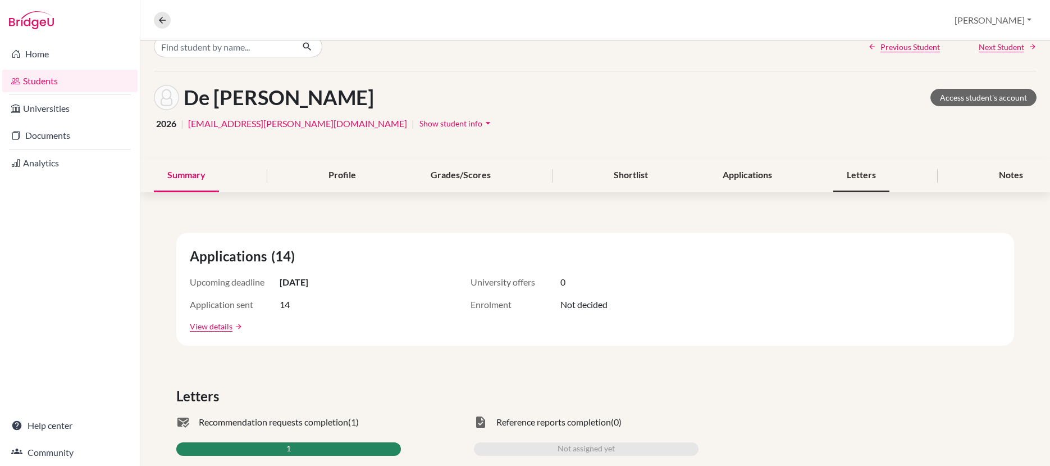
click at [856, 179] on div "Letters" at bounding box center [862, 175] width 56 height 33
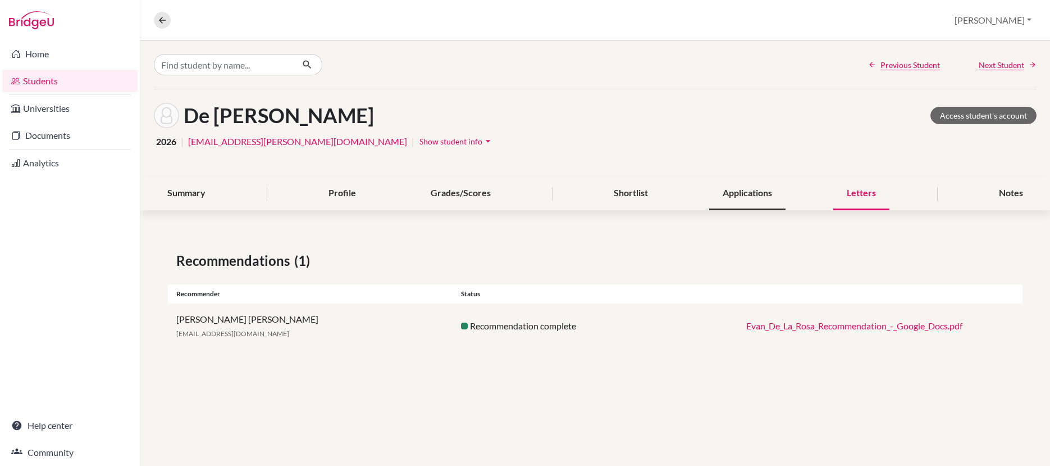
click at [752, 192] on div "Applications" at bounding box center [747, 193] width 76 height 33
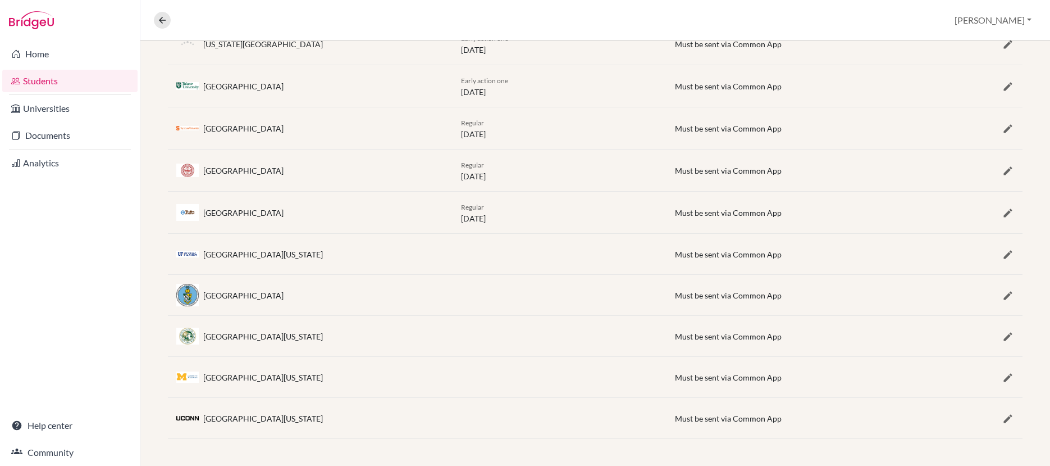
scroll to position [85, 0]
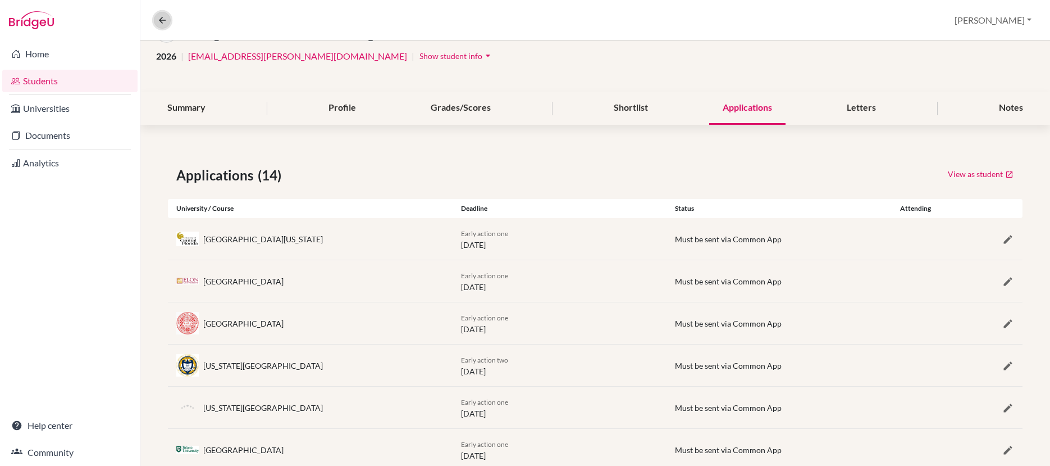
click at [167, 25] on icon at bounding box center [162, 20] width 10 height 10
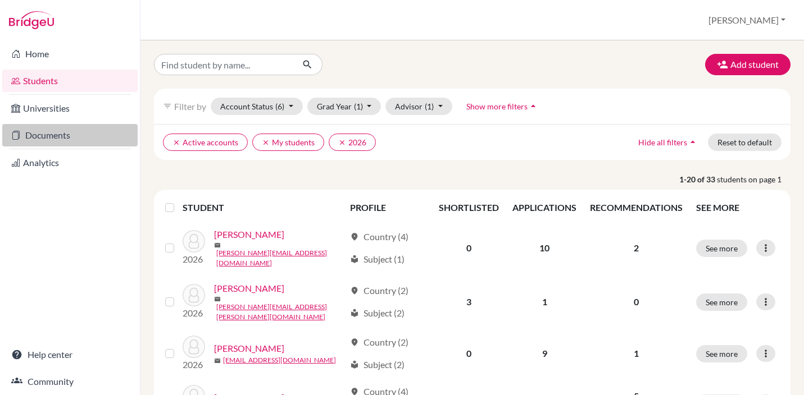
click at [50, 139] on link "Documents" at bounding box center [69, 135] width 135 height 22
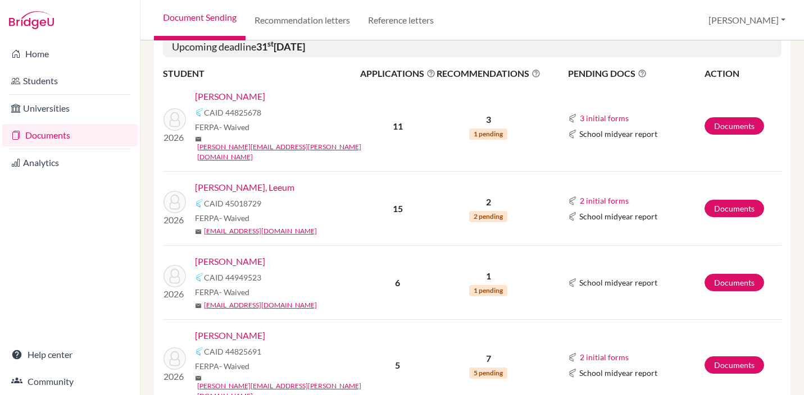
scroll to position [982, 0]
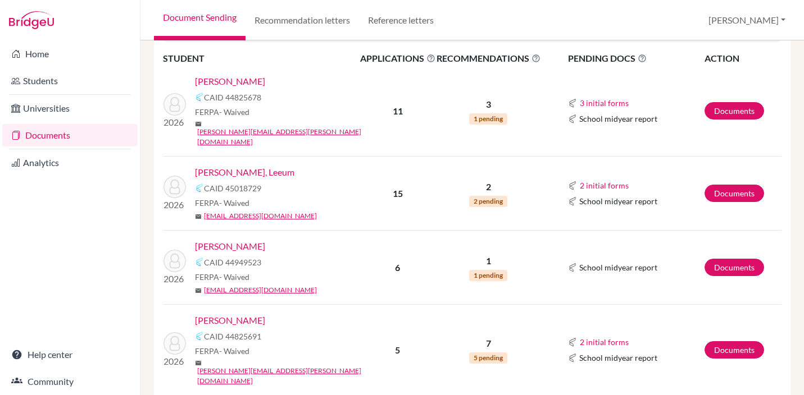
click at [240, 166] on link "[PERSON_NAME], Leeum" at bounding box center [244, 172] width 99 height 13
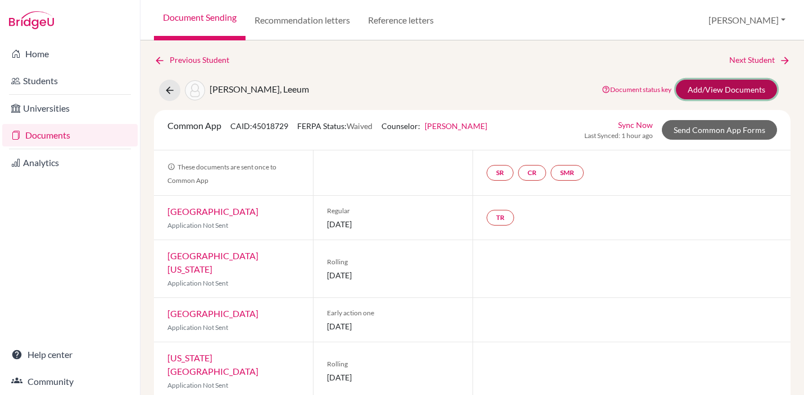
click at [709, 91] on link "Add/View Documents" at bounding box center [726, 90] width 101 height 20
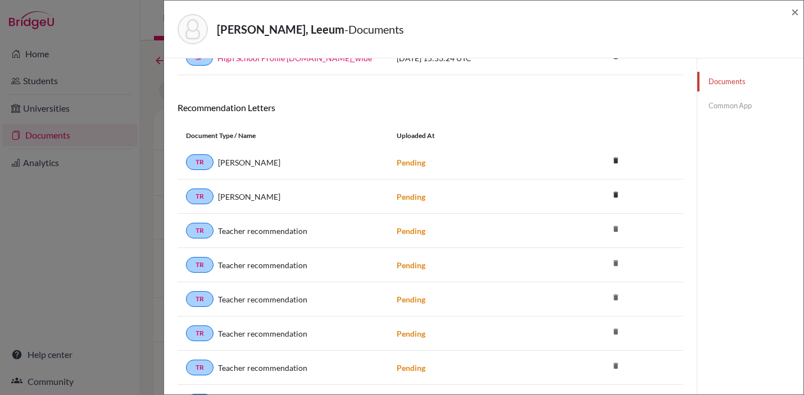
scroll to position [139, 0]
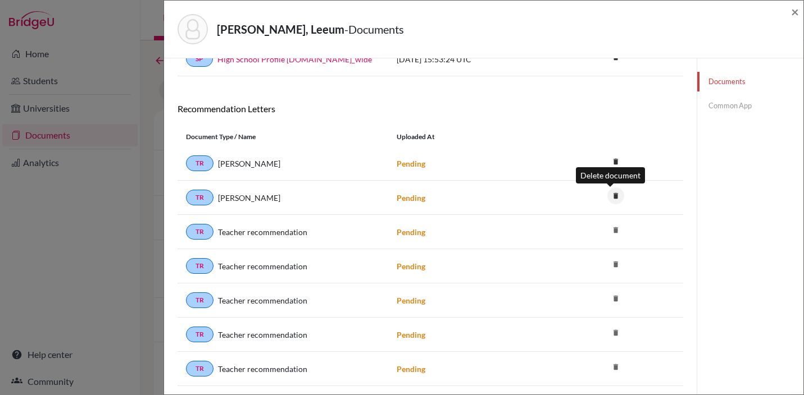
click at [612, 193] on icon "delete" at bounding box center [615, 196] width 17 height 17
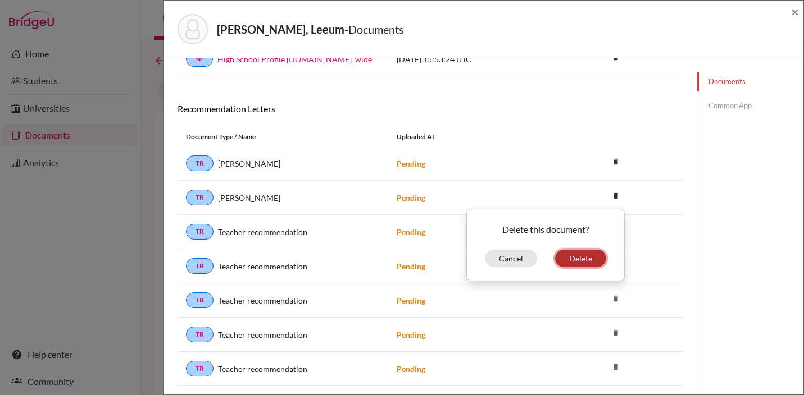
click at [572, 260] on button "Delete" at bounding box center [580, 258] width 51 height 17
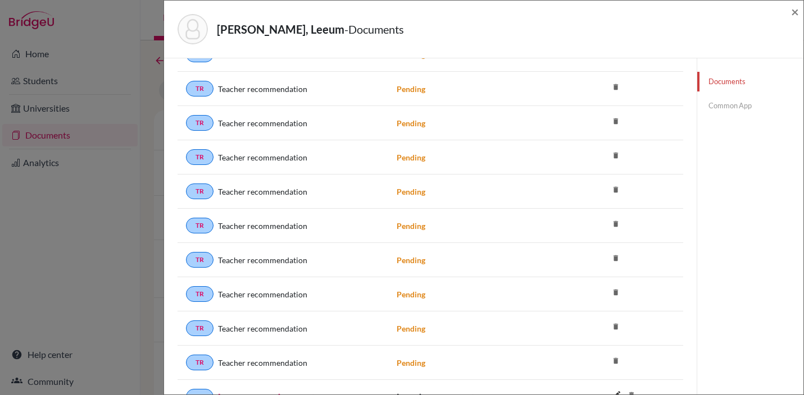
scroll to position [1152, 0]
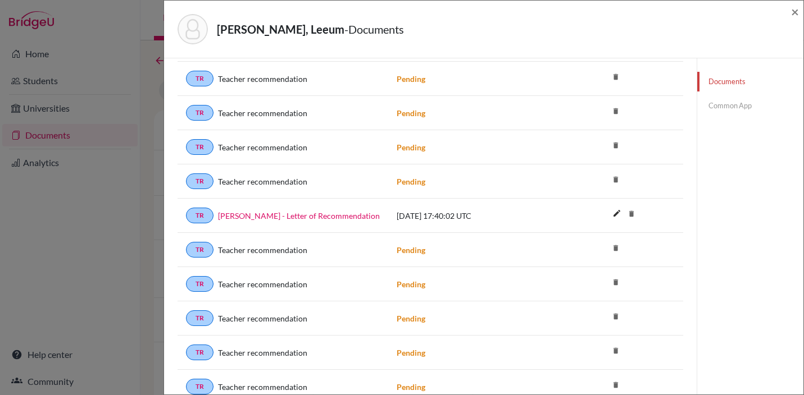
click at [610, 283] on icon "delete" at bounding box center [615, 282] width 17 height 17
click at [626, 214] on icon "delete" at bounding box center [631, 214] width 17 height 17
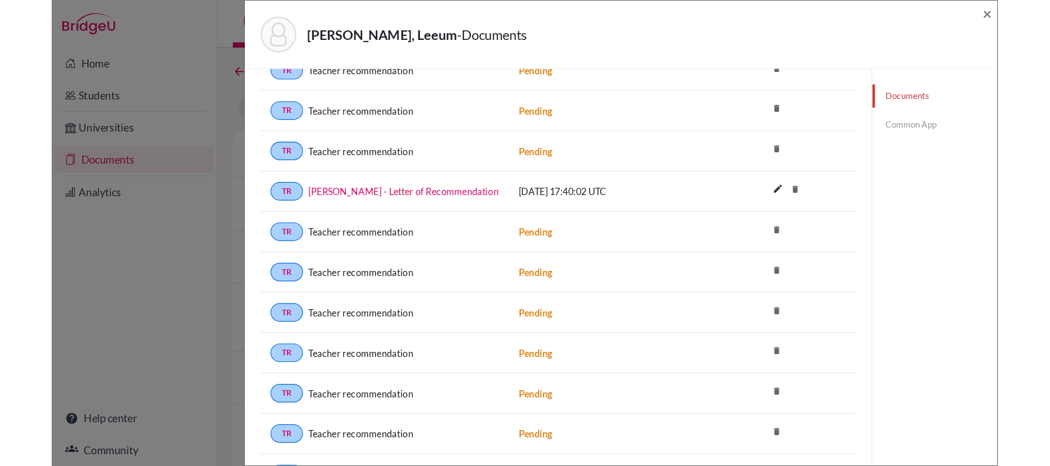
scroll to position [1206, 0]
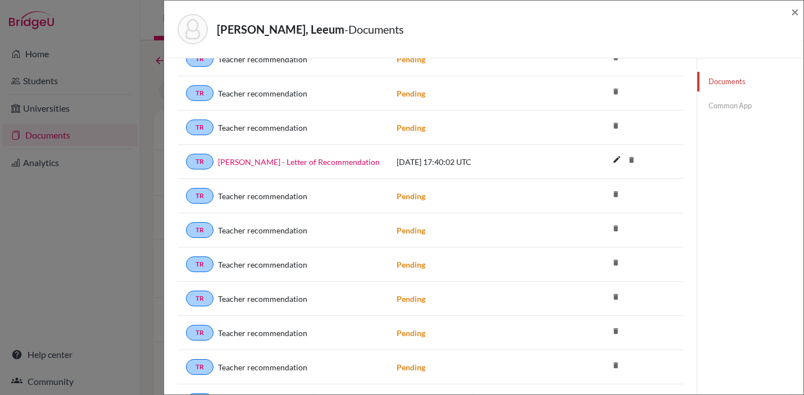
click at [610, 193] on icon "delete" at bounding box center [615, 194] width 17 height 17
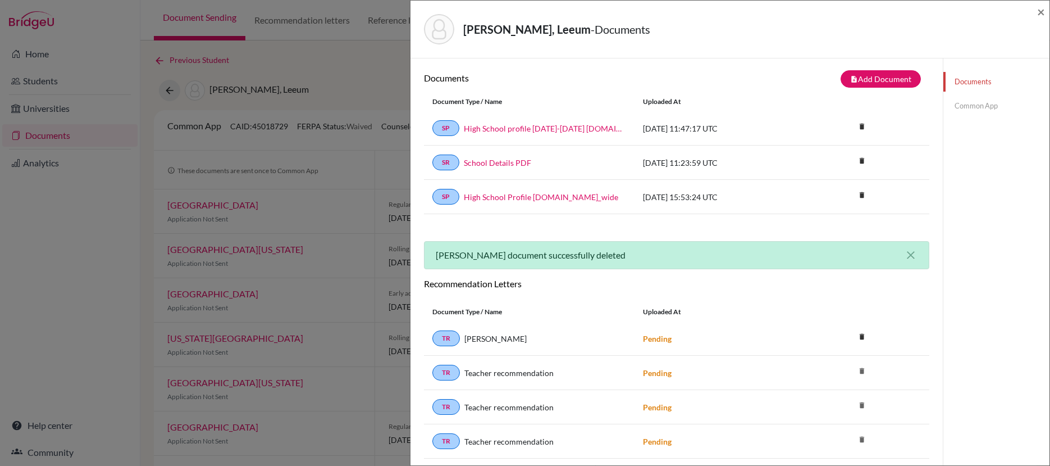
scroll to position [2, 0]
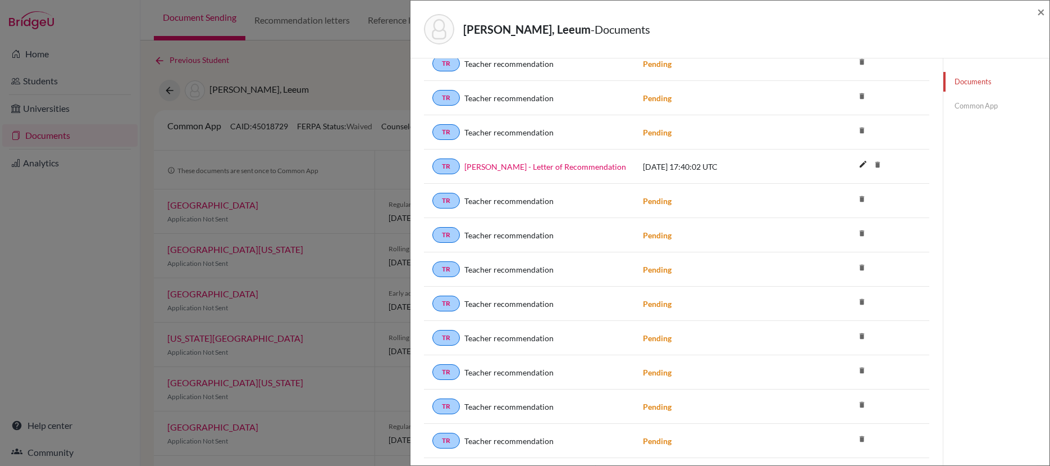
scroll to position [1164, 0]
click at [593, 170] on link "[PERSON_NAME] - Letter of Recommendation" at bounding box center [546, 167] width 162 height 12
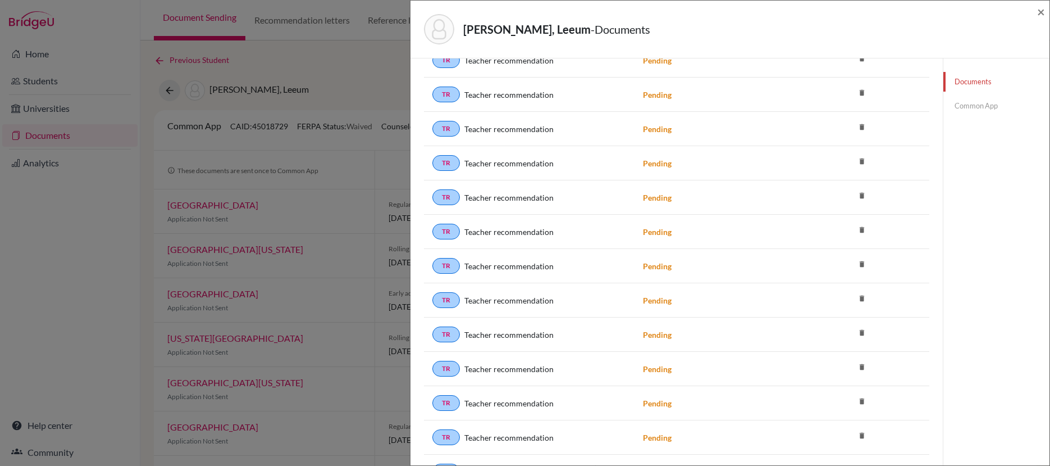
scroll to position [0, 0]
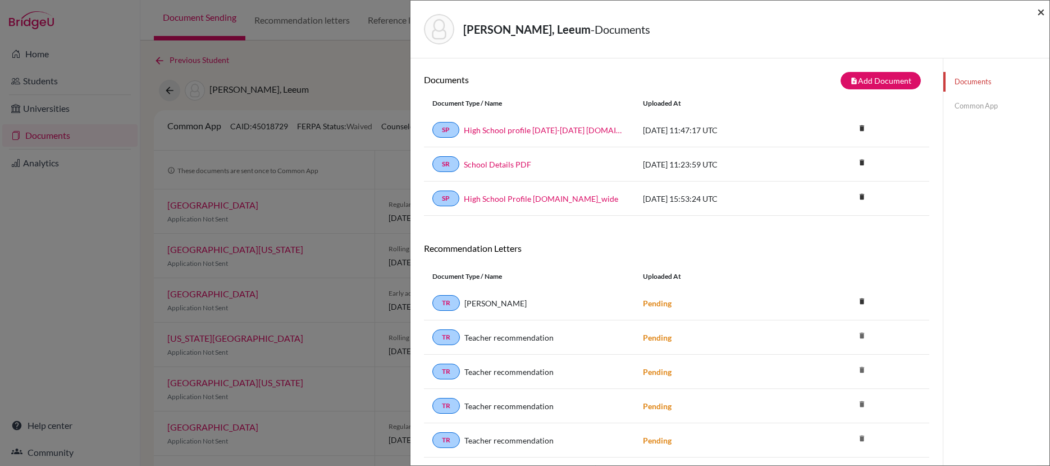
click at [1043, 13] on span "×" at bounding box center [1042, 11] width 8 height 16
